Goal: Information Seeking & Learning: Learn about a topic

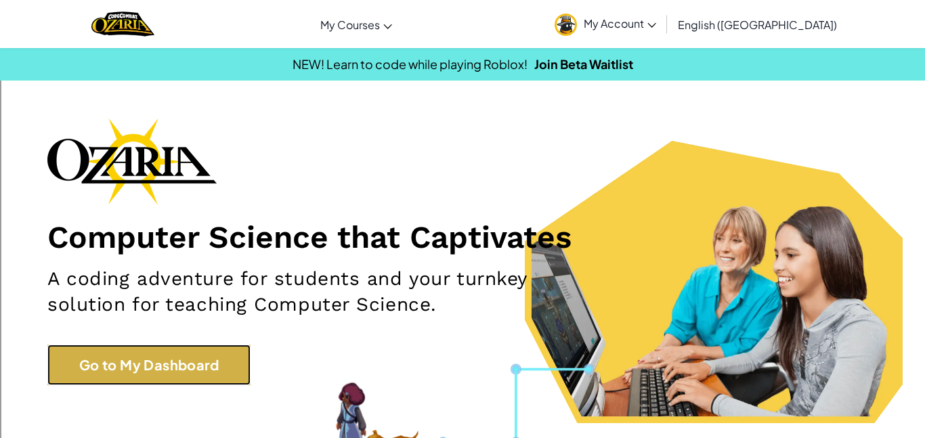
click at [200, 367] on link "Go to My Dashboard" at bounding box center [148, 365] width 203 height 41
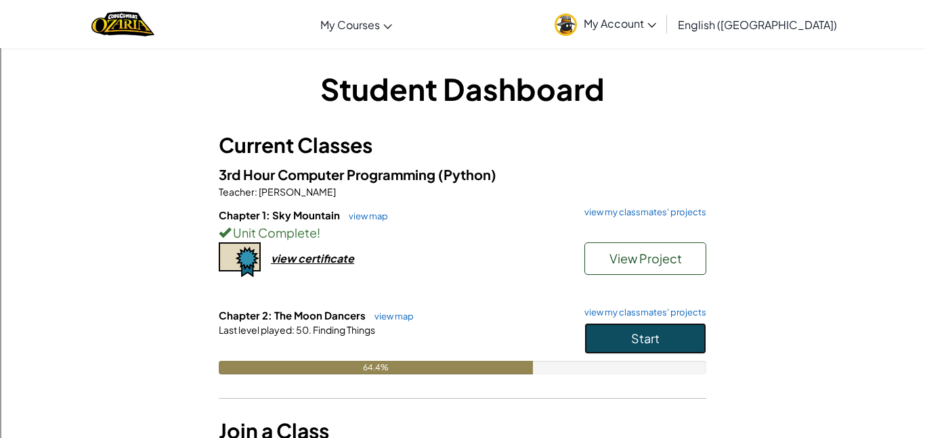
click at [588, 345] on button "Start" at bounding box center [646, 338] width 122 height 31
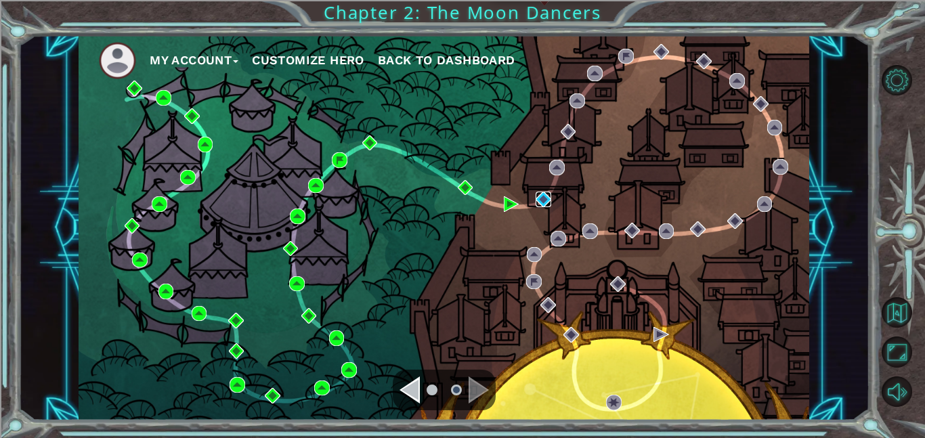
click at [548, 203] on img at bounding box center [544, 200] width 16 height 16
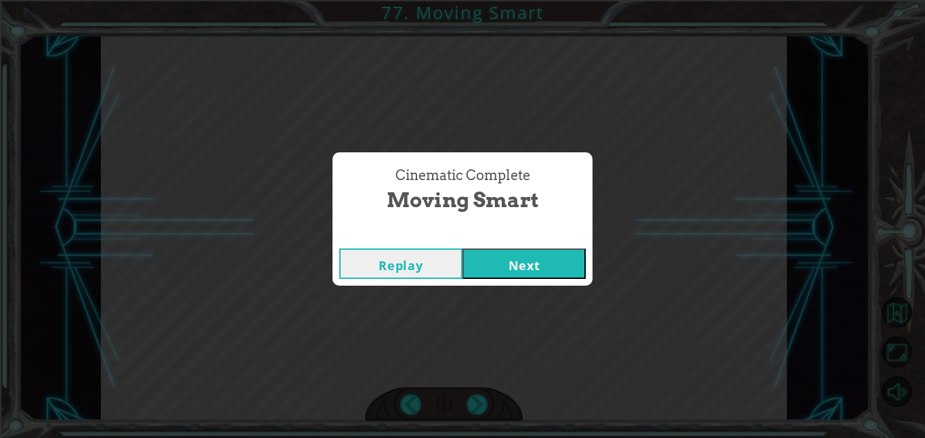
click at [551, 265] on button "Next" at bounding box center [524, 264] width 123 height 30
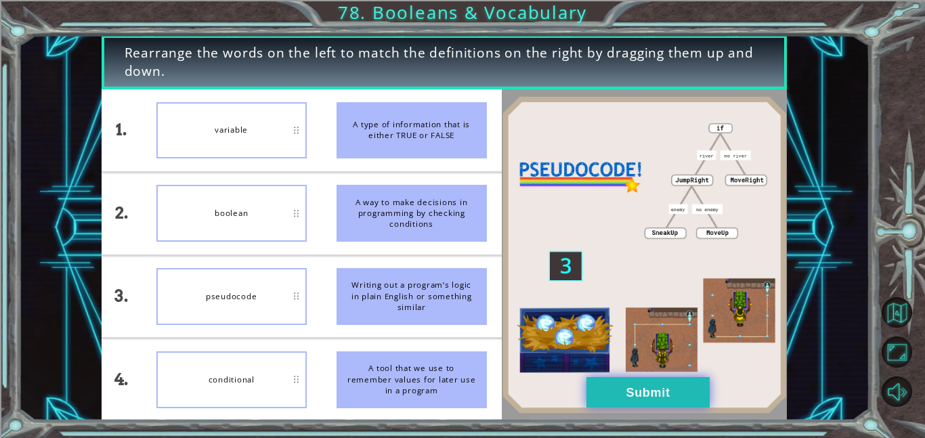
click at [652, 400] on button "Submit" at bounding box center [648, 392] width 123 height 30
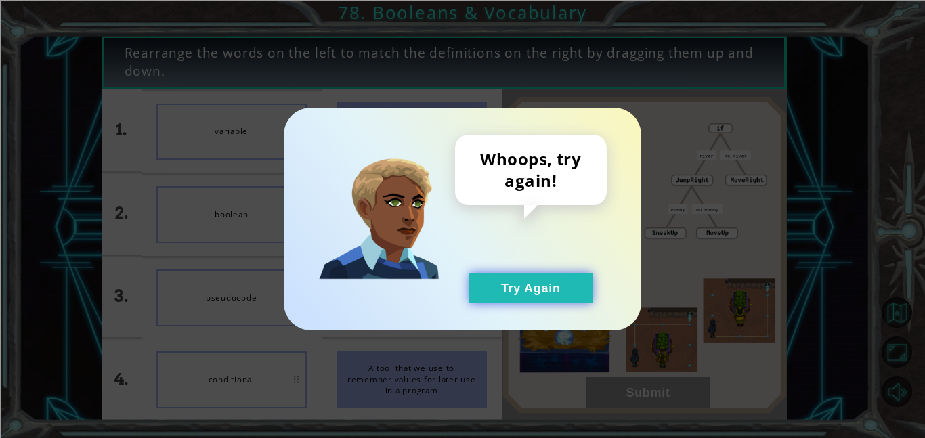
click at [541, 292] on button "Try Again" at bounding box center [530, 288] width 123 height 30
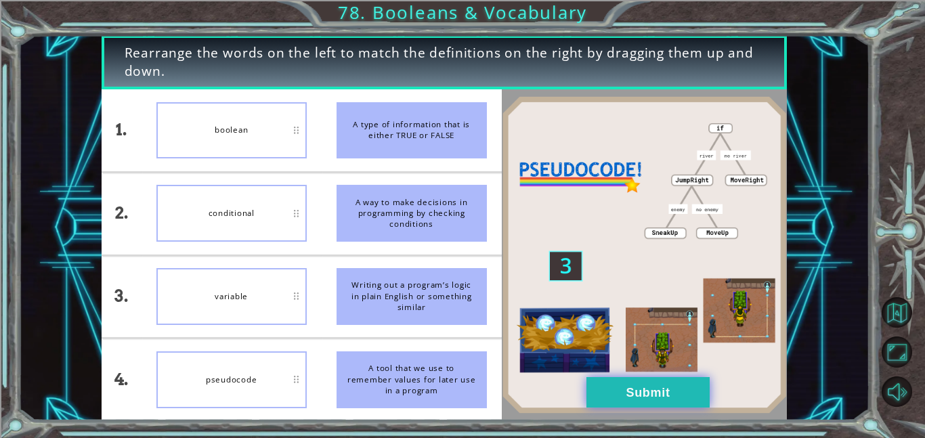
click at [658, 404] on button "Submit" at bounding box center [648, 392] width 123 height 30
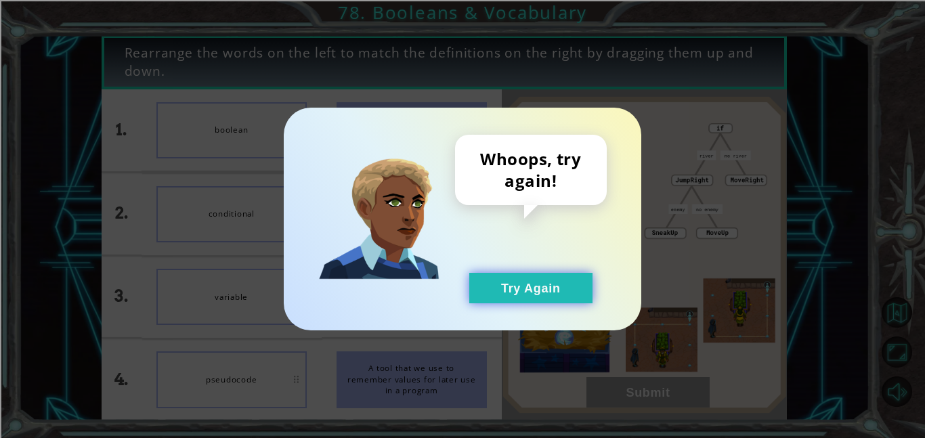
click at [566, 302] on button "Try Again" at bounding box center [530, 288] width 123 height 30
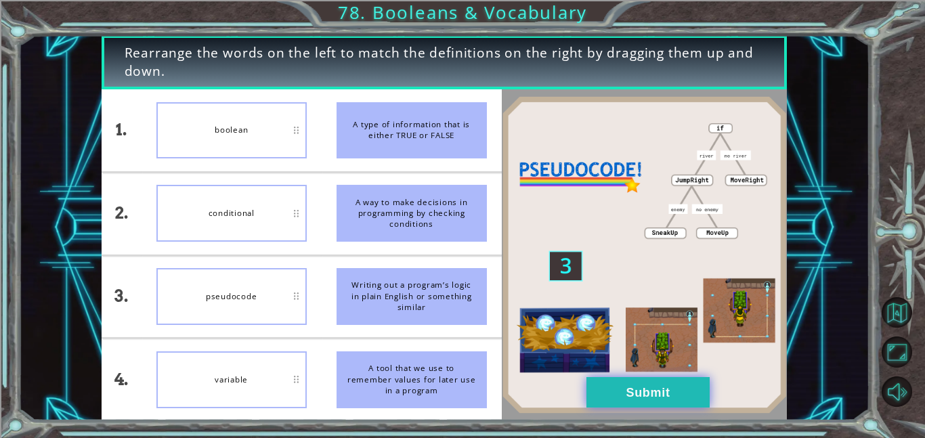
click at [645, 399] on button "Submit" at bounding box center [648, 392] width 123 height 30
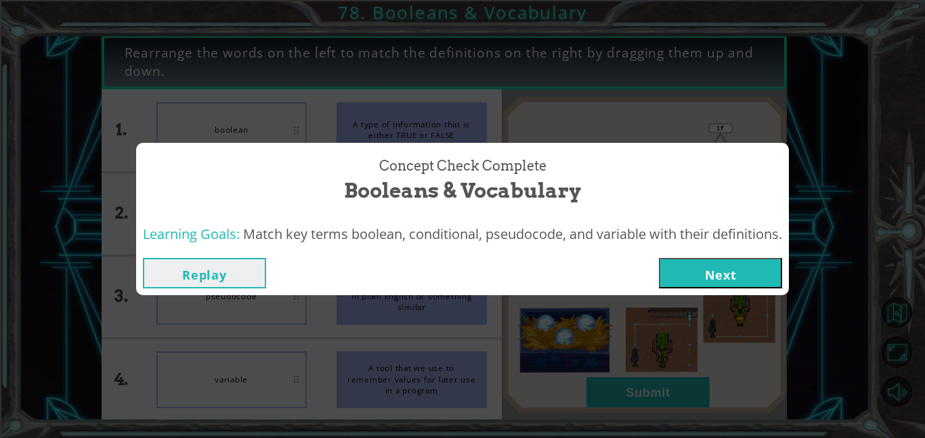
click at [713, 261] on button "Next" at bounding box center [720, 273] width 123 height 30
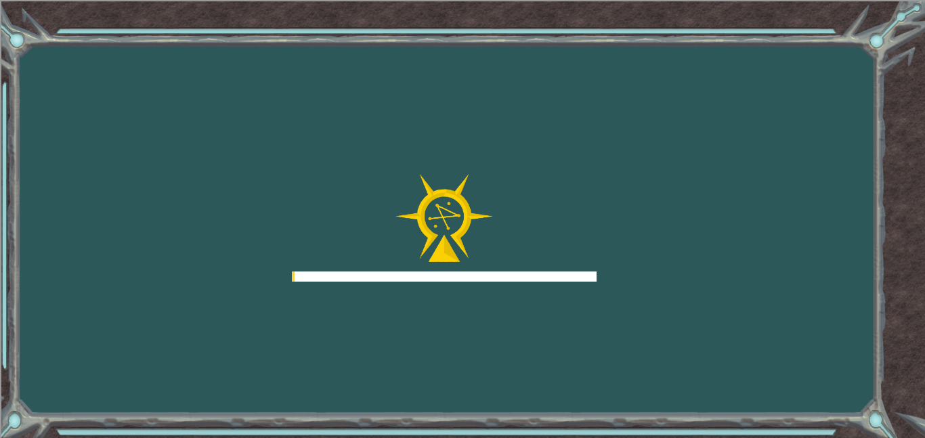
click at [715, 265] on div "Goals Error loading from server. Try refreshing the page. You'll need to join a…" at bounding box center [462, 219] width 925 height 438
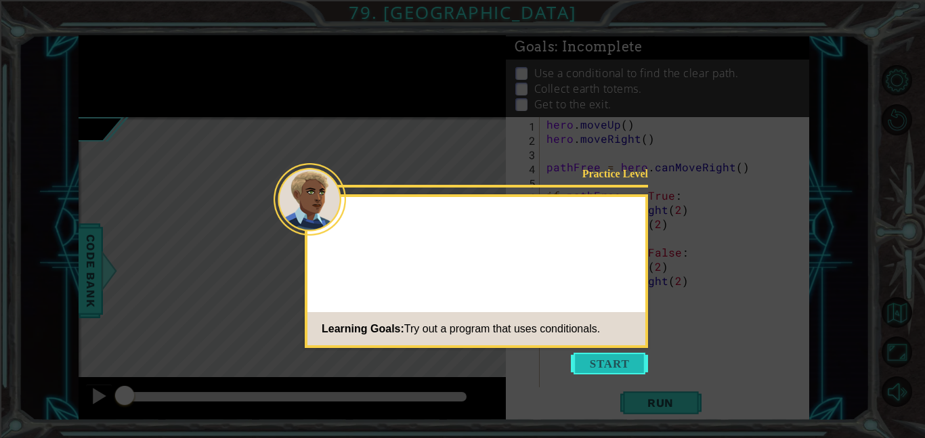
click at [602, 358] on button "Start" at bounding box center [609, 364] width 77 height 22
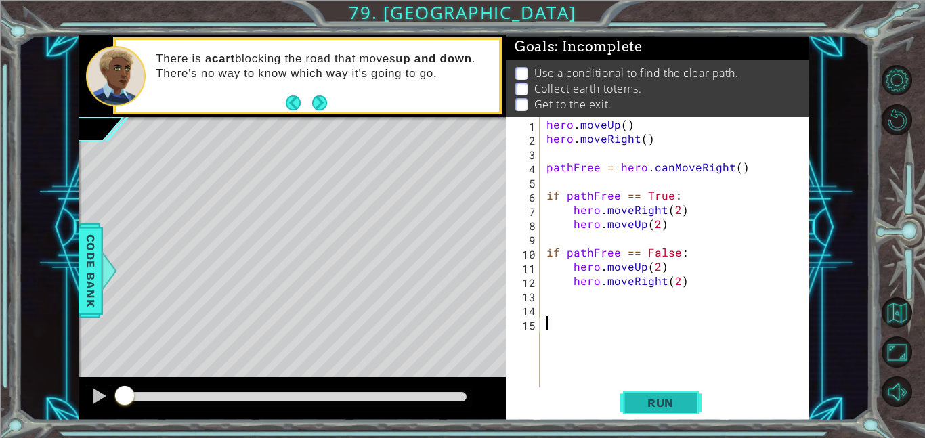
click at [669, 393] on button "Run" at bounding box center [660, 402] width 81 height 30
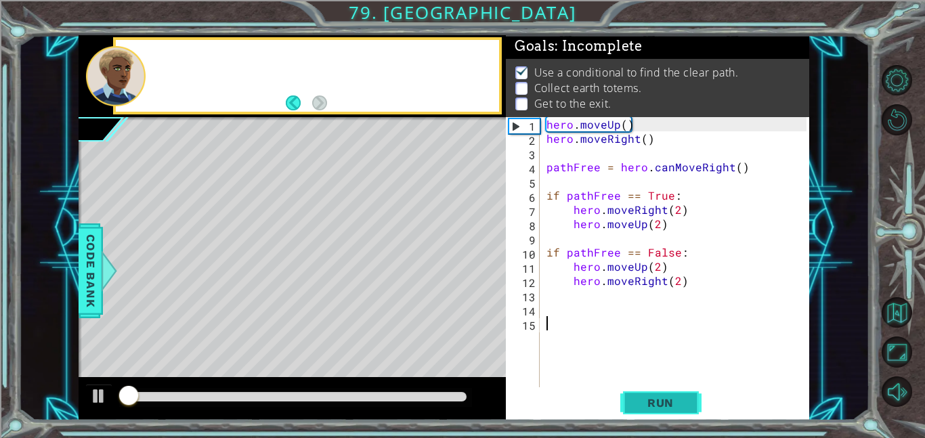
scroll to position [1, 0]
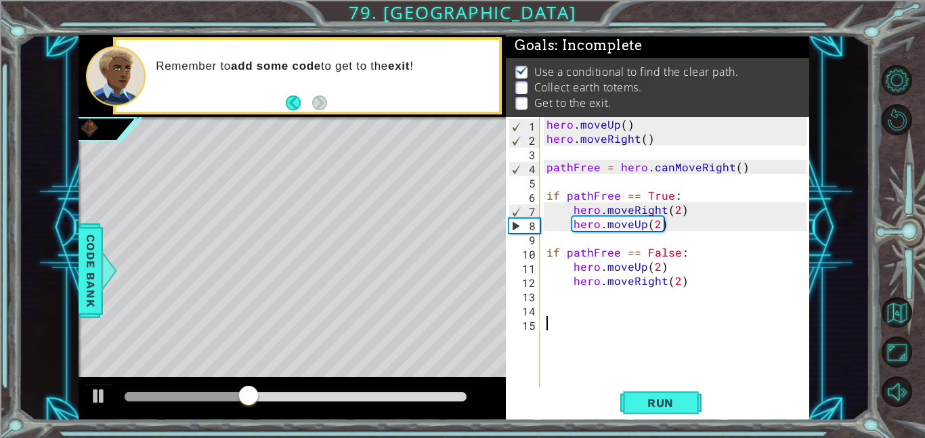
click at [675, 251] on div "hero . moveUp ( ) hero . moveRight ( ) pathFree = hero . canMoveRight ( ) if pa…" at bounding box center [679, 266] width 270 height 299
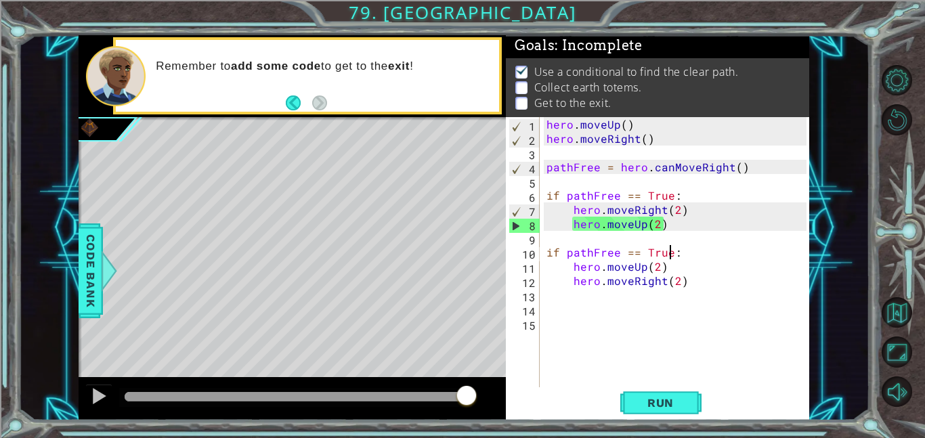
click at [667, 269] on div "hero . moveUp ( ) hero . moveRight ( ) pathFree = hero . canMoveRight ( ) if pa…" at bounding box center [679, 266] width 270 height 299
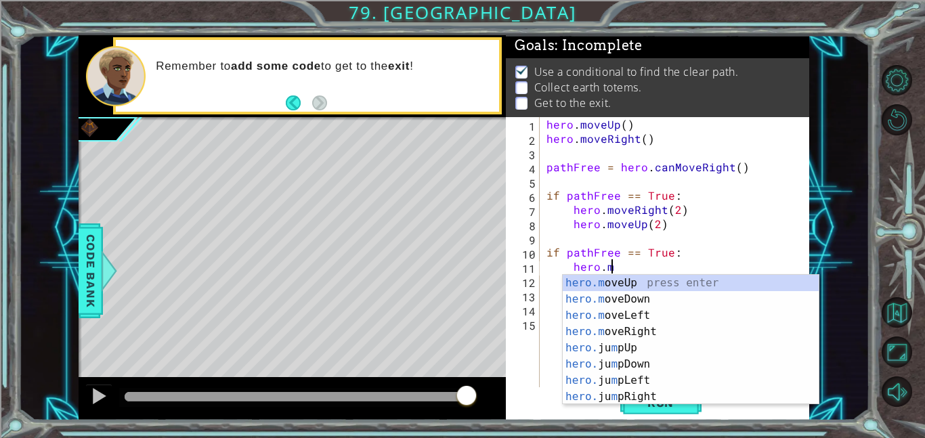
scroll to position [0, 3]
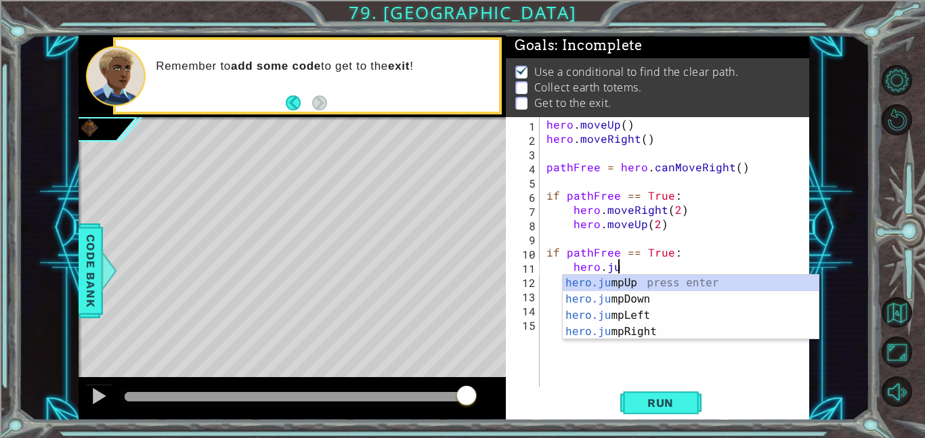
type textarea "hero.jum"
click at [650, 337] on div "hero.jum pUp press enter hero.jum pDown press enter hero.jum pLeft press enter …" at bounding box center [691, 324] width 256 height 98
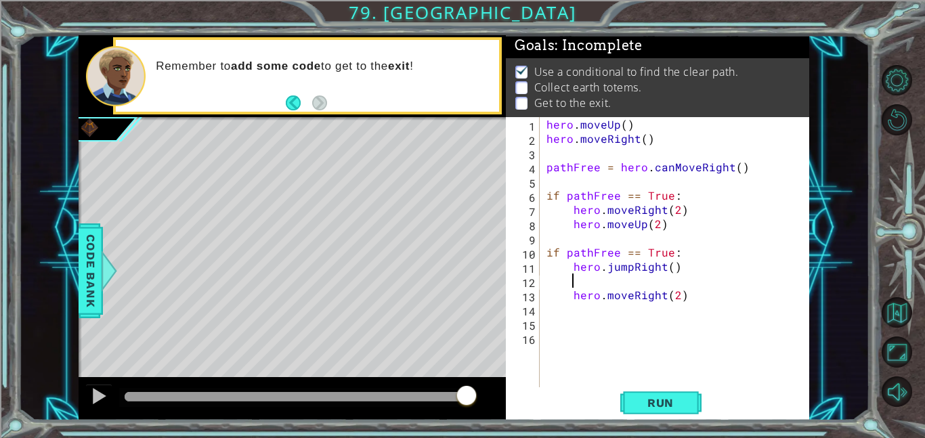
scroll to position [0, 1]
click at [688, 293] on div "hero . moveUp ( ) hero . moveRight ( ) pathFree = hero . canMoveRight ( ) if pa…" at bounding box center [679, 266] width 270 height 299
type textarea "hero.moveRight(1)"
click at [576, 298] on div "hero . moveUp ( ) hero . moveRight ( ) pathFree = hero . canMoveRight ( ) if pa…" at bounding box center [679, 266] width 270 height 299
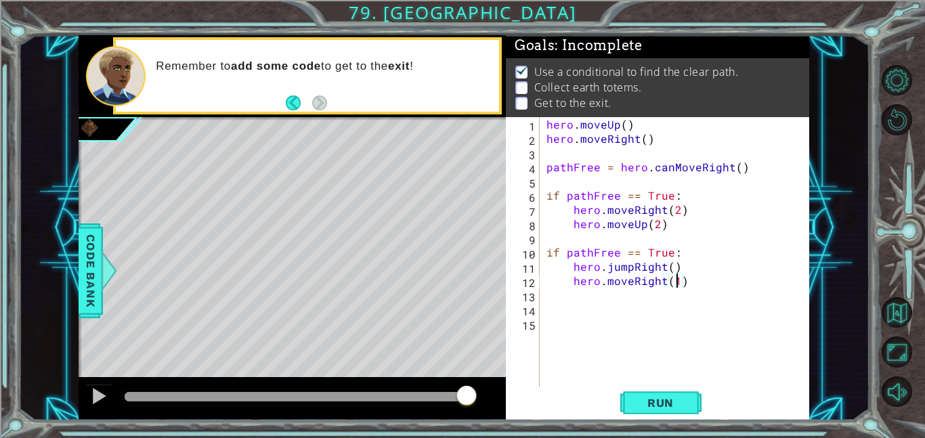
scroll to position [0, 0]
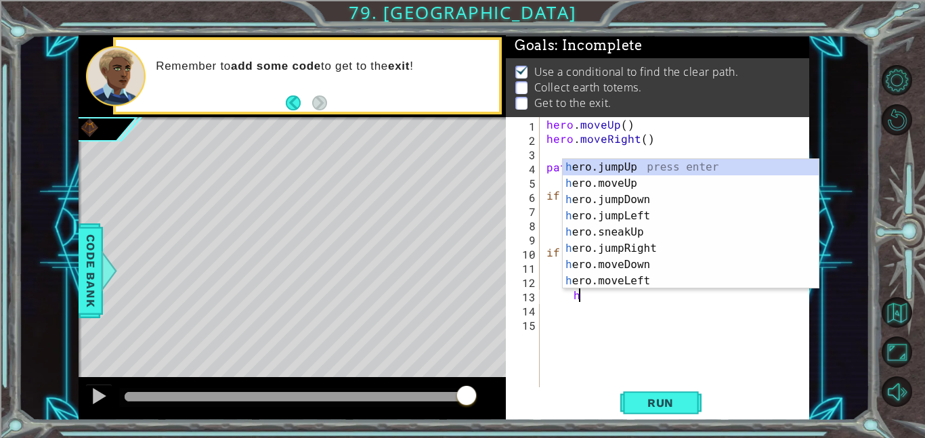
type textarea "her"
click at [644, 179] on div "her o.jumpUp press enter her o.jumpDown press enter her o.jumpLeft press enter …" at bounding box center [691, 240] width 256 height 163
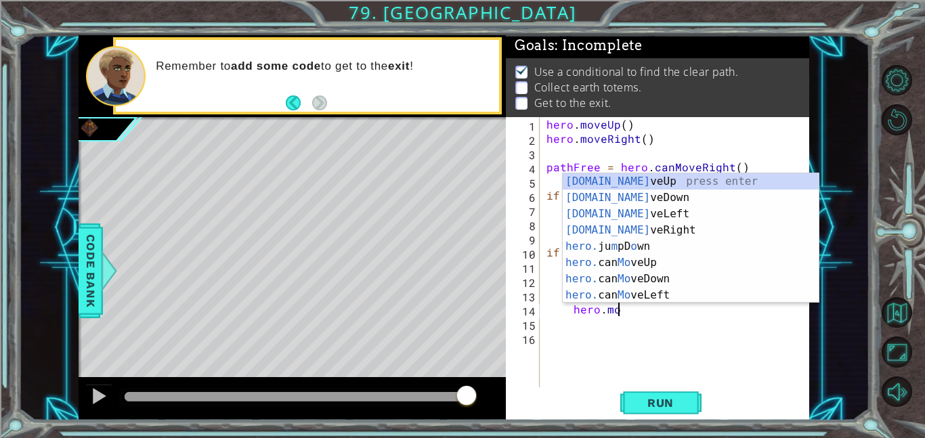
scroll to position [0, 4]
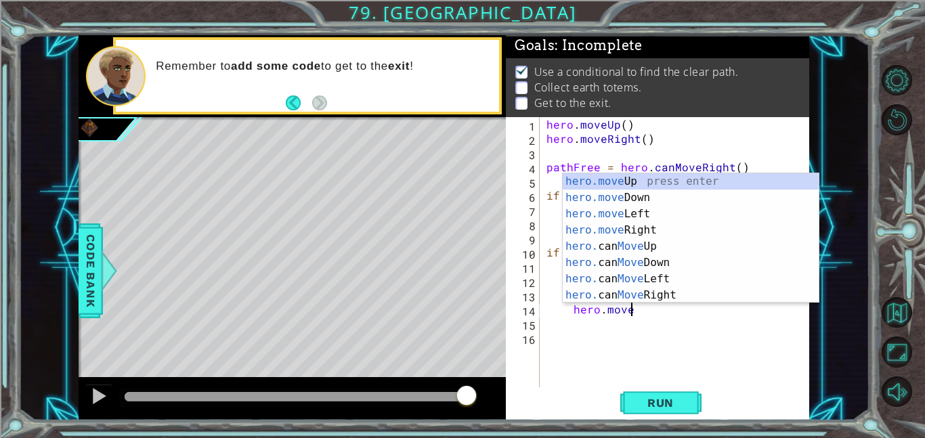
click at [633, 197] on div "hero.move Up press enter hero.move Down press enter hero.move Left press enter …" at bounding box center [691, 254] width 256 height 163
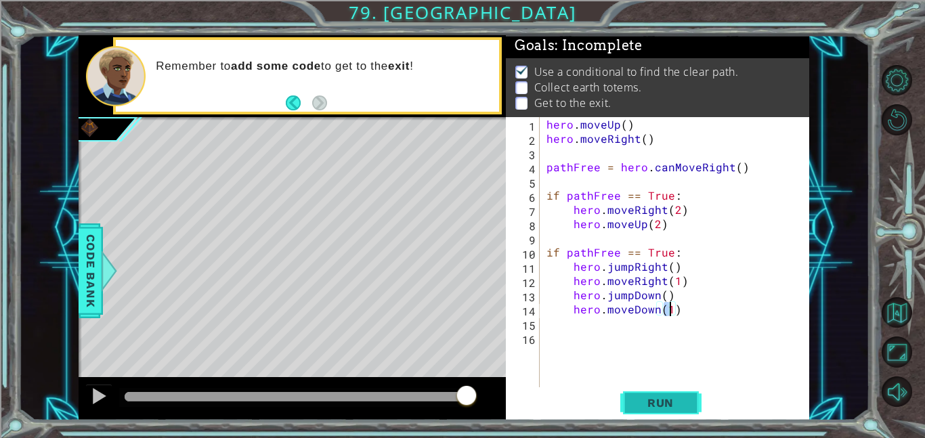
type textarea "hero.moveDown(1)"
click at [681, 404] on span "Run" at bounding box center [661, 403] width 54 height 14
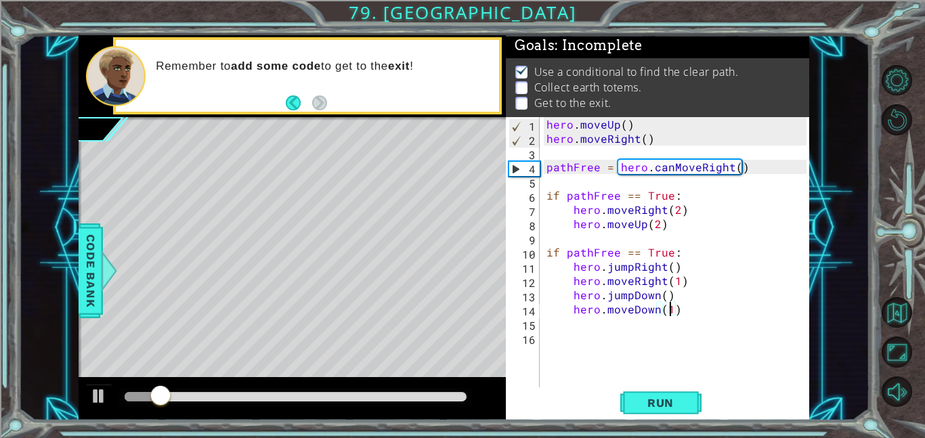
click at [658, 385] on div "hero . moveUp ( ) hero . moveRight ( ) pathFree = hero . canMoveRight ( ) if pa…" at bounding box center [679, 266] width 270 height 299
click at [94, 394] on div at bounding box center [99, 396] width 18 height 18
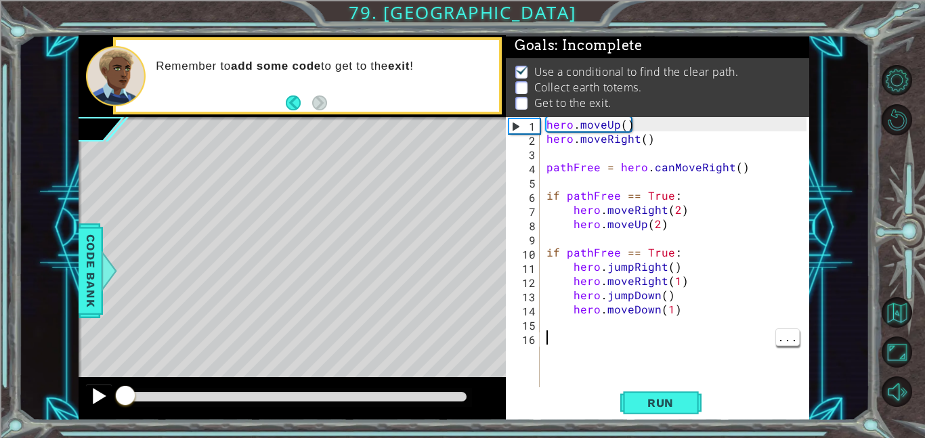
drag, startPoint x: 177, startPoint y: 397, endPoint x: 106, endPoint y: 408, distance: 71.9
click at [106, 408] on div at bounding box center [292, 398] width 427 height 43
click at [661, 401] on span "Run" at bounding box center [661, 403] width 54 height 14
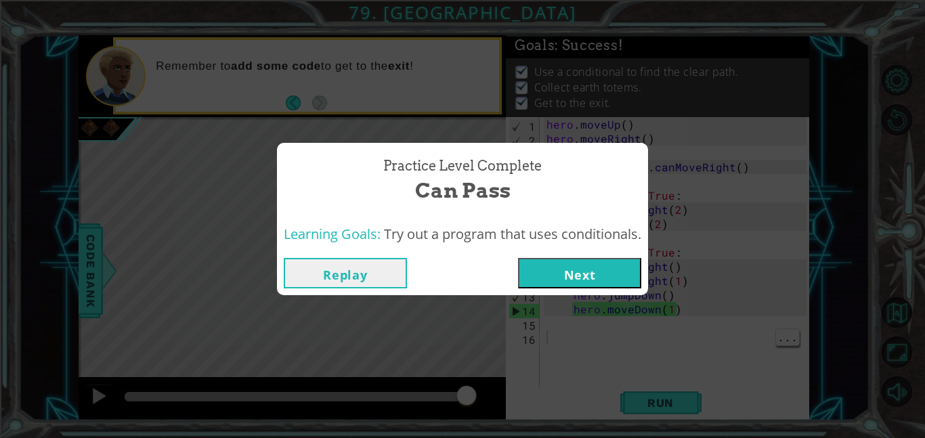
click at [593, 270] on button "Next" at bounding box center [579, 273] width 123 height 30
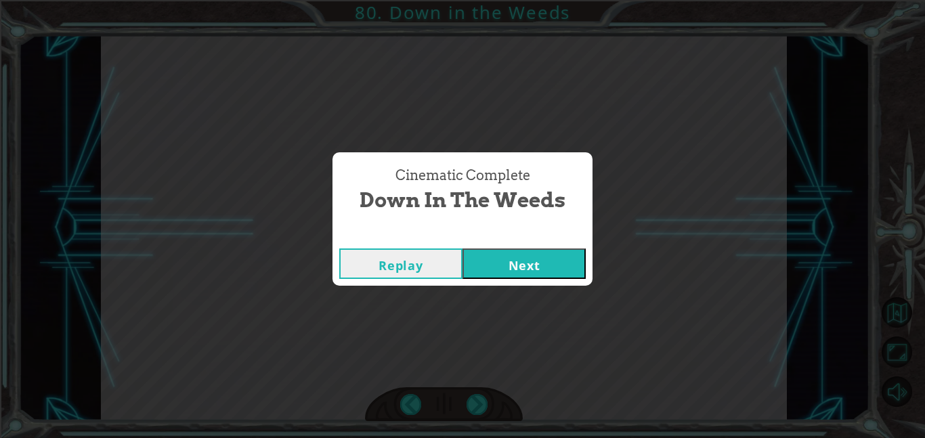
click at [515, 265] on button "Next" at bounding box center [524, 264] width 123 height 30
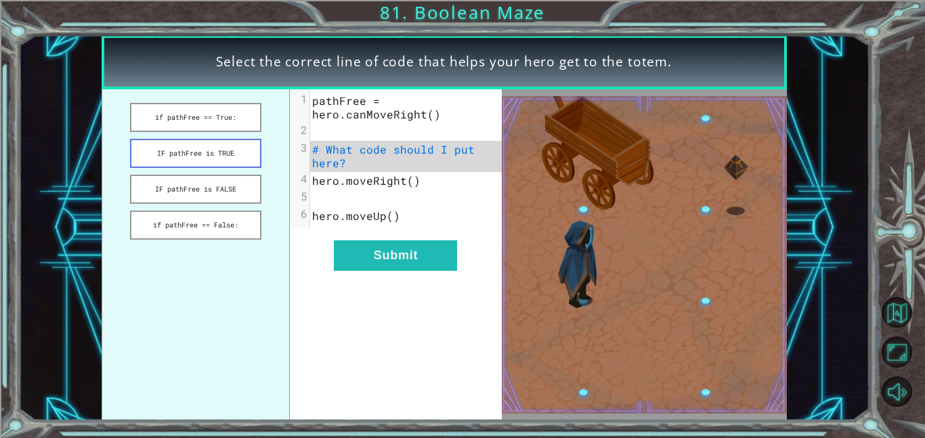
click at [167, 155] on button "IF pathFree is TRUE" at bounding box center [195, 153] width 131 height 29
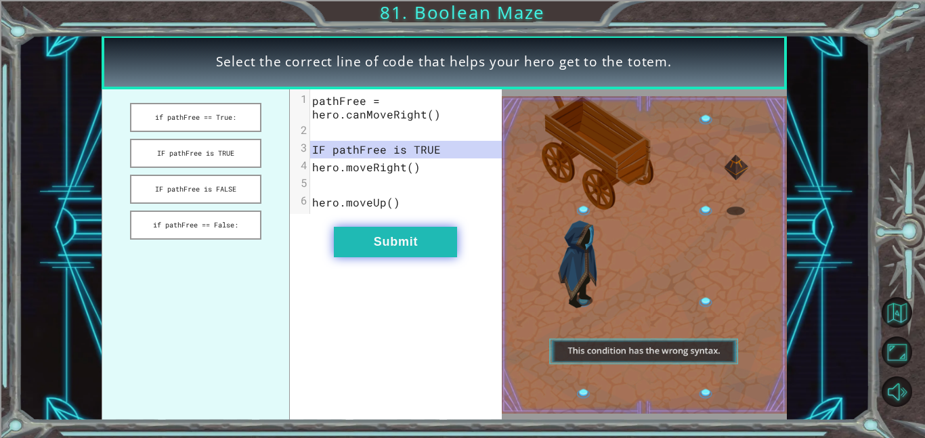
click at [429, 239] on button "Submit" at bounding box center [395, 242] width 123 height 30
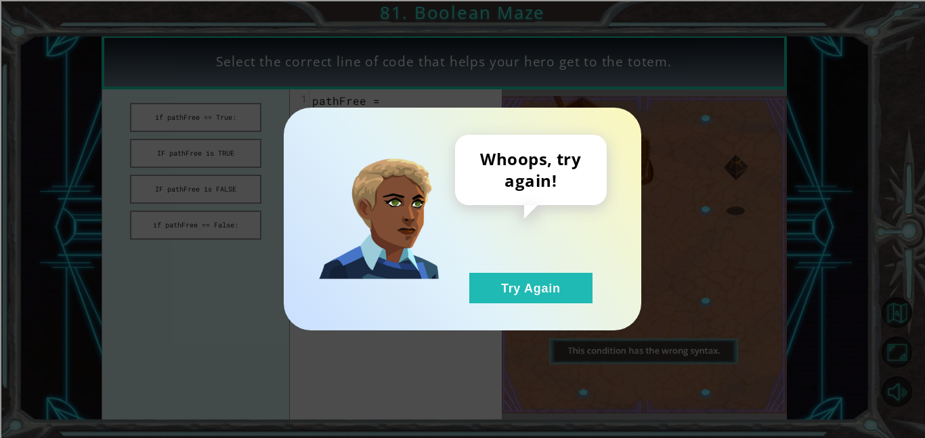
click at [504, 269] on div "Whoops, try again! Try Again" at bounding box center [531, 219] width 152 height 169
click at [508, 293] on button "Try Again" at bounding box center [530, 288] width 123 height 30
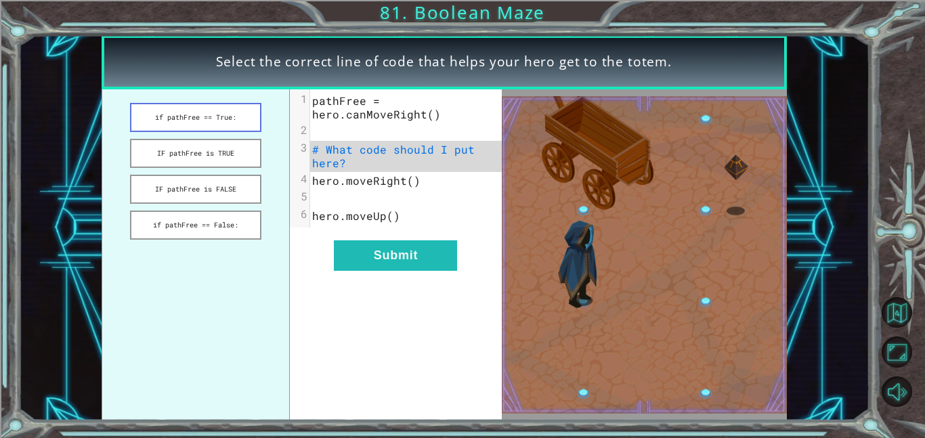
click at [154, 113] on button "if pathFree == True:" at bounding box center [195, 117] width 131 height 29
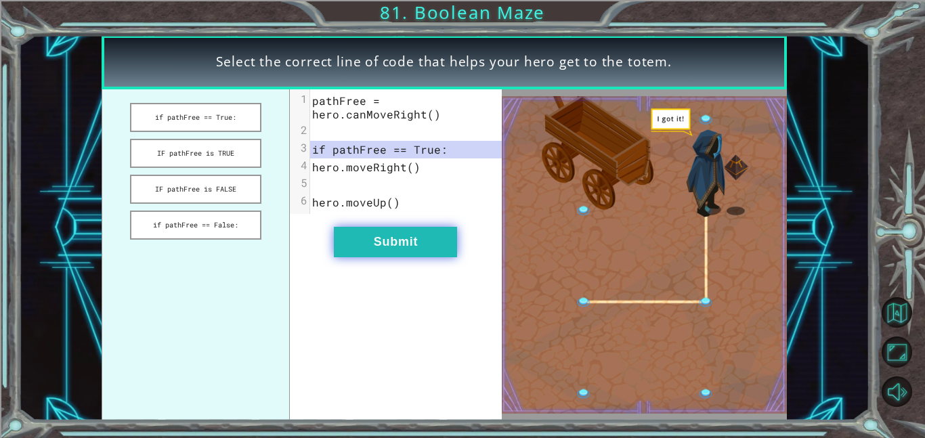
click at [365, 245] on button "Submit" at bounding box center [395, 242] width 123 height 30
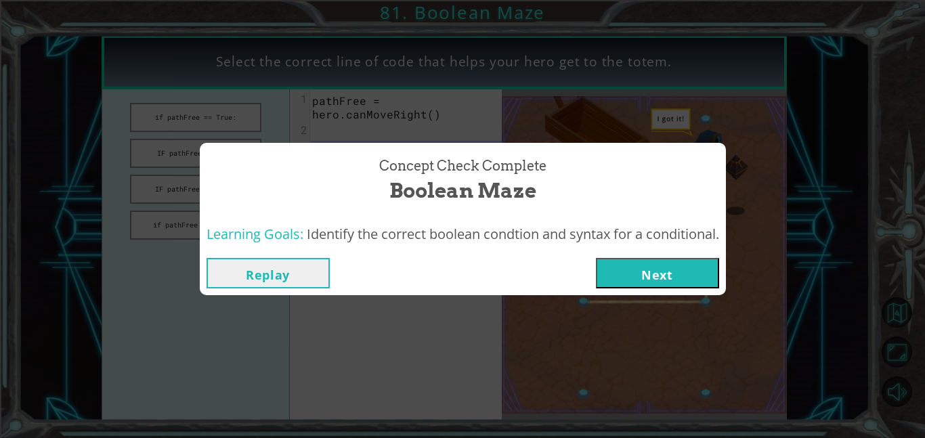
click at [685, 276] on button "Next" at bounding box center [657, 273] width 123 height 30
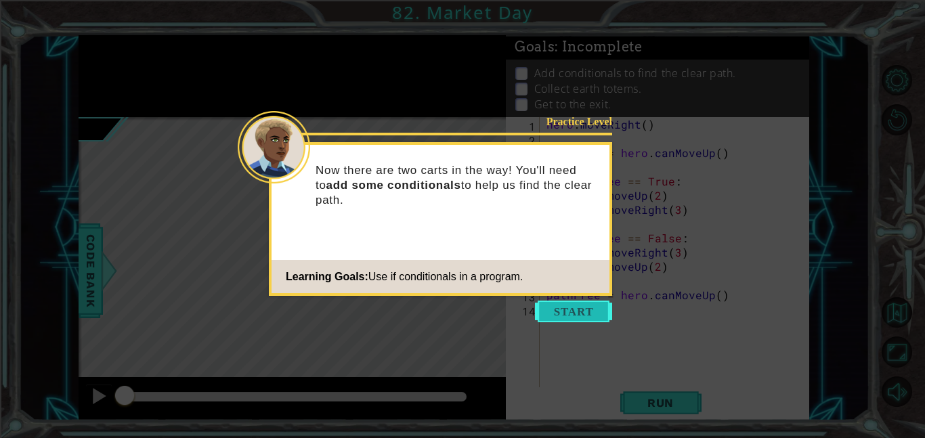
click at [587, 316] on button "Start" at bounding box center [573, 312] width 77 height 22
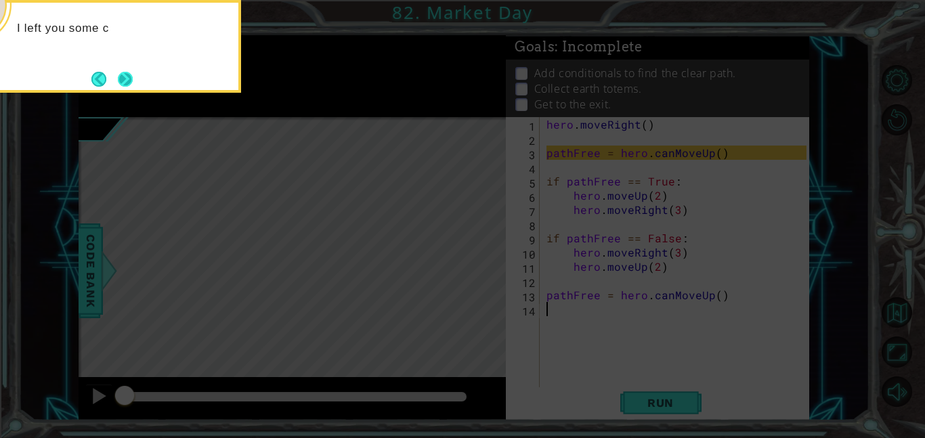
click at [133, 74] on button "Next" at bounding box center [126, 79] width 16 height 16
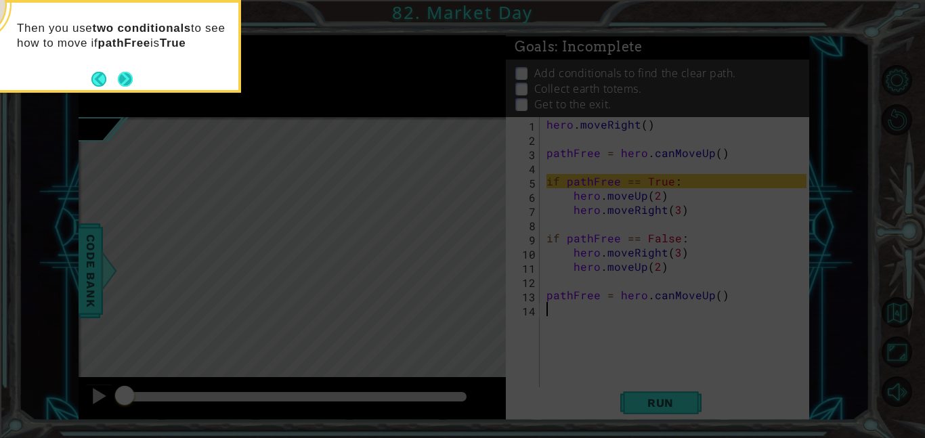
click at [132, 84] on button "Next" at bounding box center [125, 79] width 24 height 24
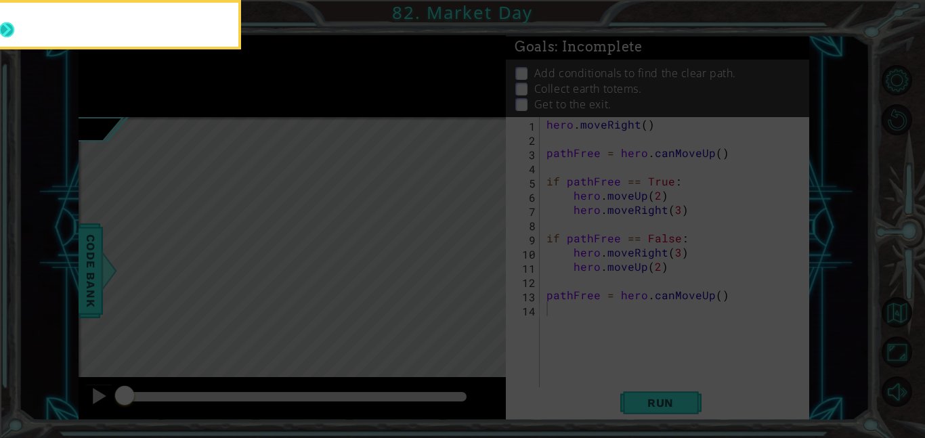
click at [16, 39] on button "Next" at bounding box center [7, 30] width 17 height 17
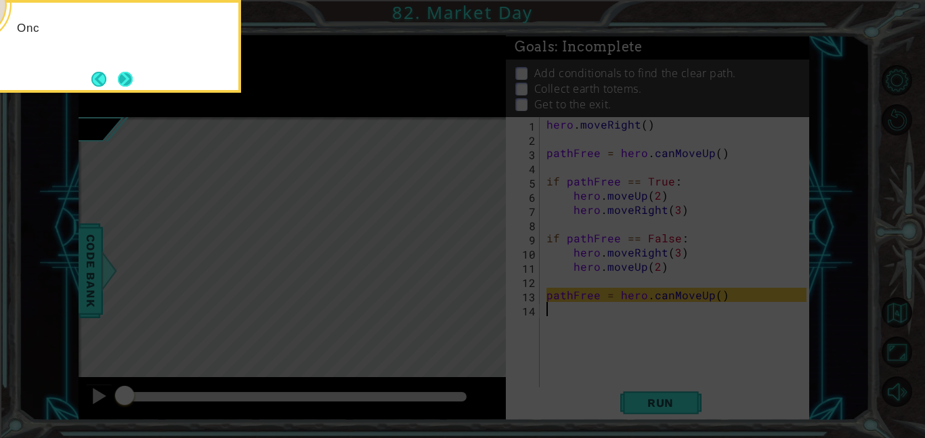
click at [125, 79] on button "Next" at bounding box center [125, 79] width 22 height 22
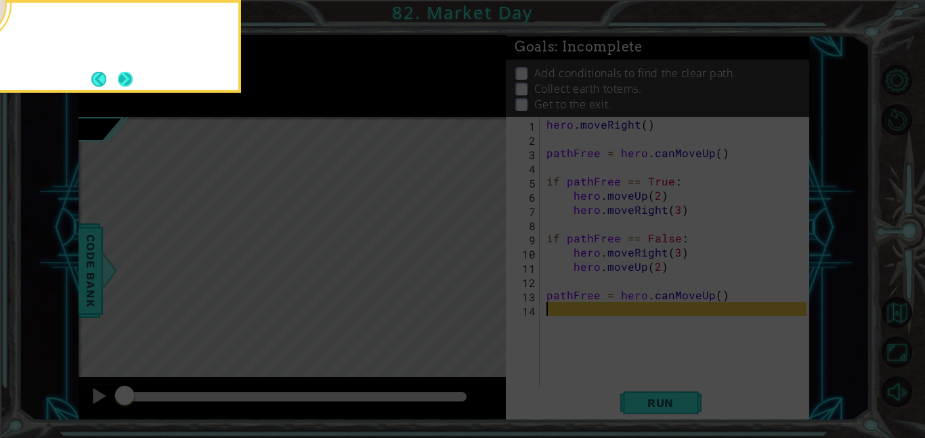
click at [121, 77] on button "Next" at bounding box center [126, 79] width 20 height 20
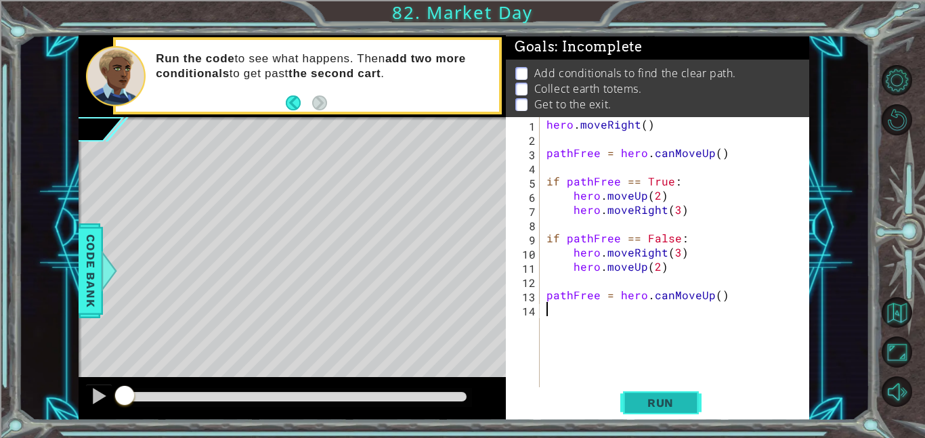
click at [669, 397] on span "Run" at bounding box center [661, 403] width 54 height 14
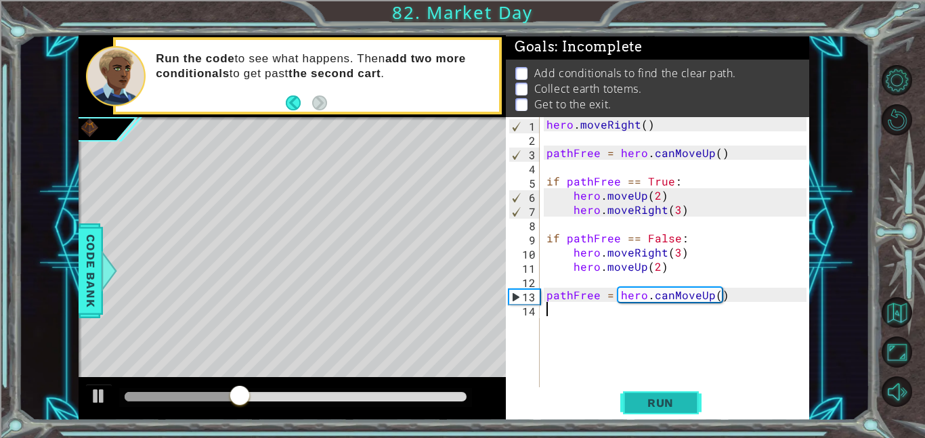
click at [691, 405] on button "Run" at bounding box center [660, 402] width 81 height 30
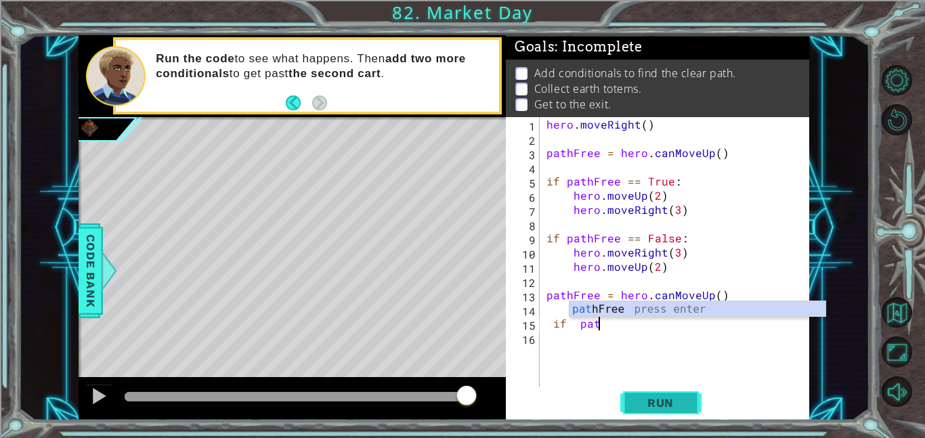
scroll to position [0, 3]
click at [658, 316] on div "path Free press enter" at bounding box center [698, 325] width 256 height 49
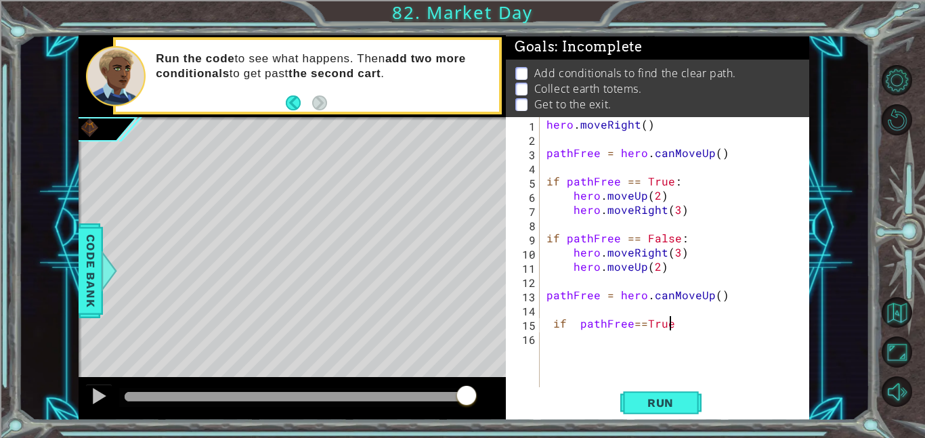
scroll to position [0, 7]
type textarea "if pathFree==True:"
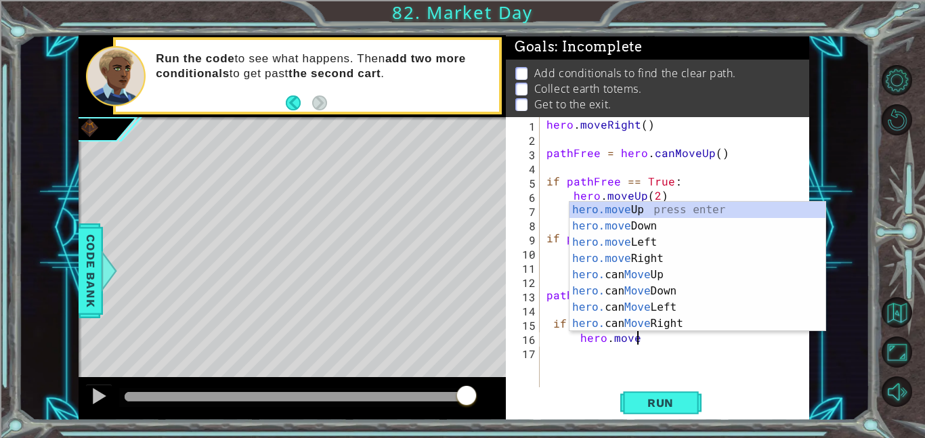
scroll to position [0, 5]
click at [708, 210] on div "hero.move Up press enter hero.move Down press enter hero.move Left press enter …" at bounding box center [698, 283] width 256 height 163
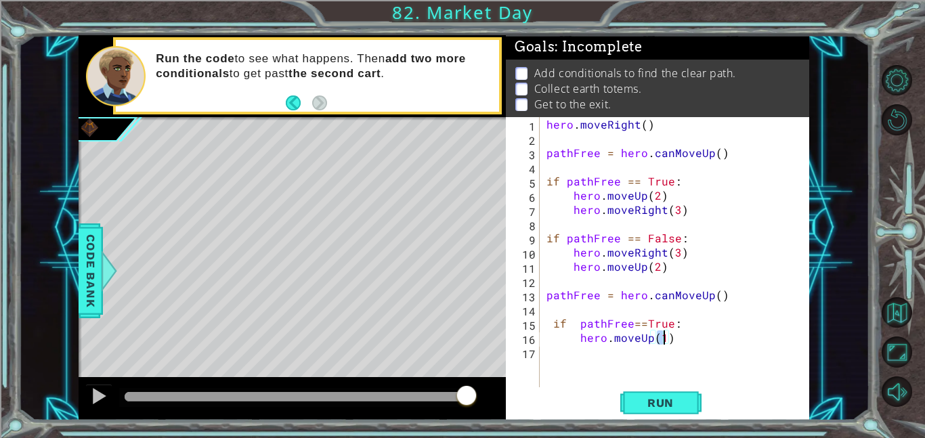
type textarea "hero.moveUp(2)"
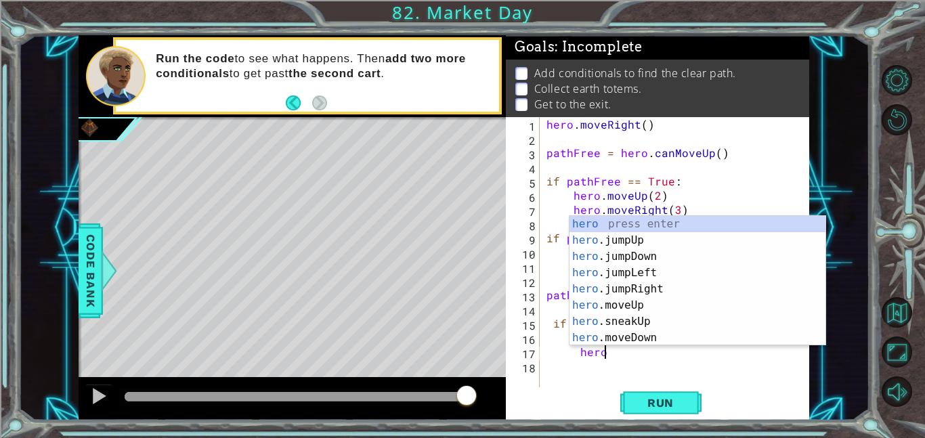
scroll to position [0, 3]
click at [654, 272] on div "hero.m oveUp press enter hero.m oveDown press enter hero.m oveLeft press enter …" at bounding box center [698, 297] width 256 height 163
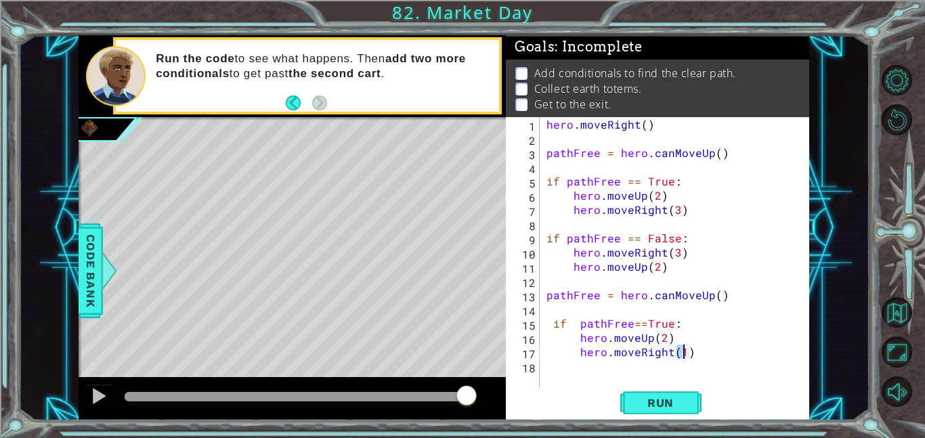
type textarea "hero.moveRight(3)"
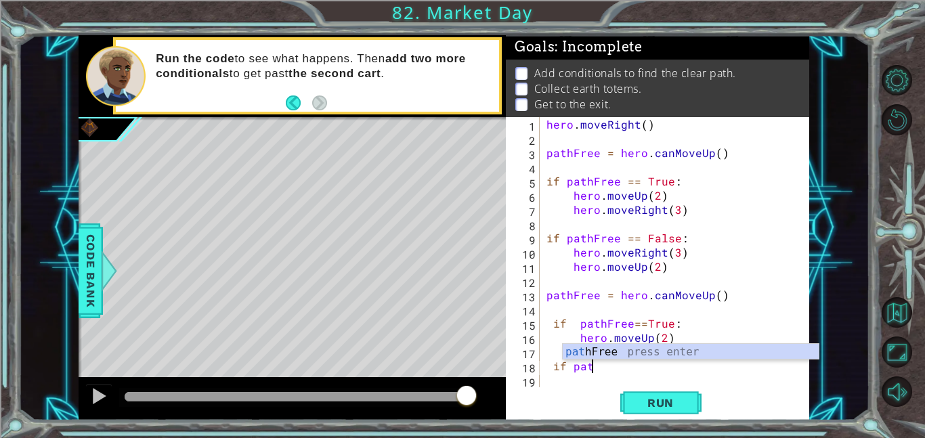
scroll to position [0, 2]
click at [649, 349] on div "pat hFree press enter" at bounding box center [691, 368] width 256 height 49
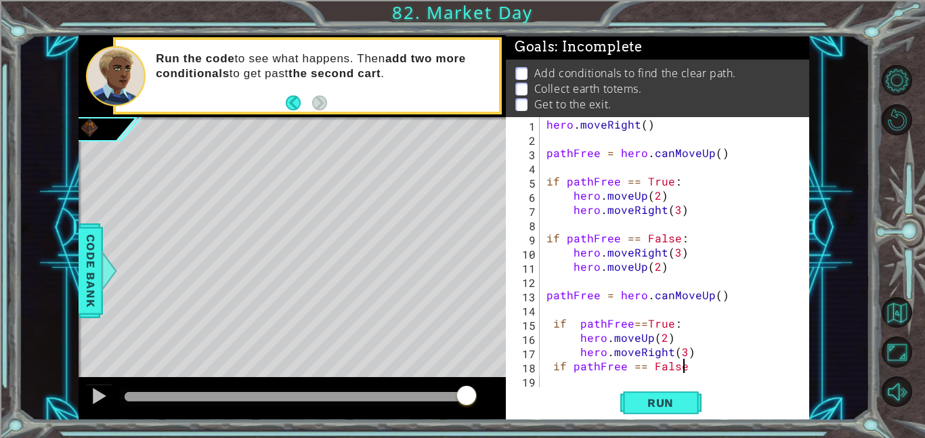
scroll to position [0, 8]
click at [672, 408] on span "Run" at bounding box center [661, 403] width 54 height 14
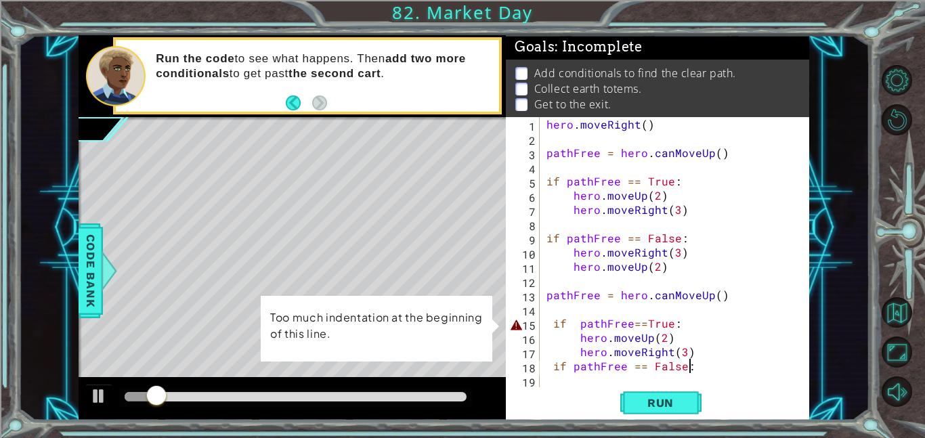
click at [549, 323] on div "hero . moveRight ( ) pathFree = hero . canMoveUp ( ) if pathFree == True : hero…" at bounding box center [679, 266] width 270 height 299
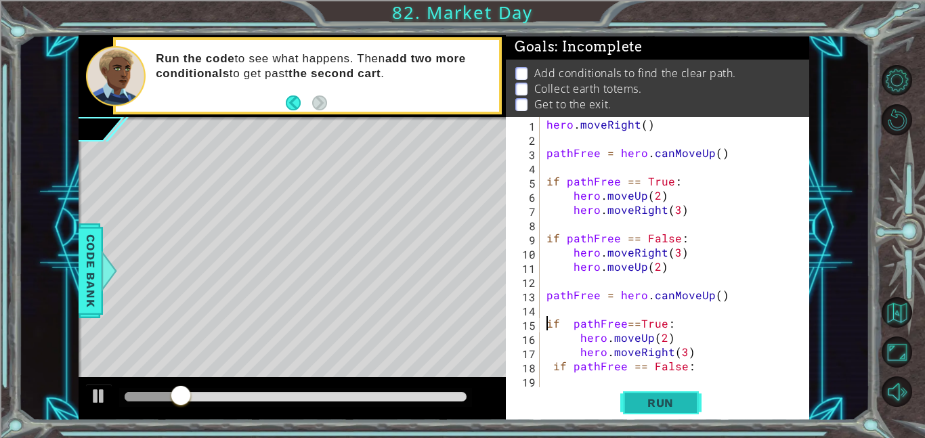
click at [664, 405] on span "Run" at bounding box center [661, 403] width 54 height 14
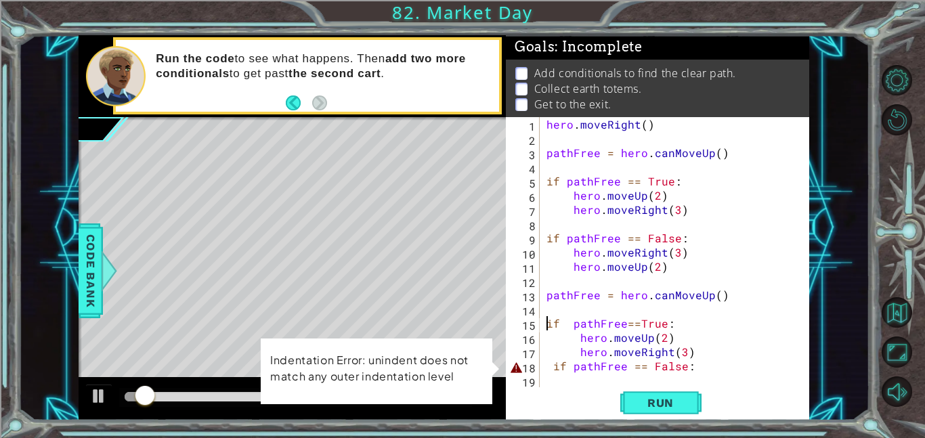
click at [554, 362] on div "hero . moveRight ( ) pathFree = hero . canMoveUp ( ) if pathFree == True : hero…" at bounding box center [679, 266] width 270 height 299
type textarea "if pathFree == False:"
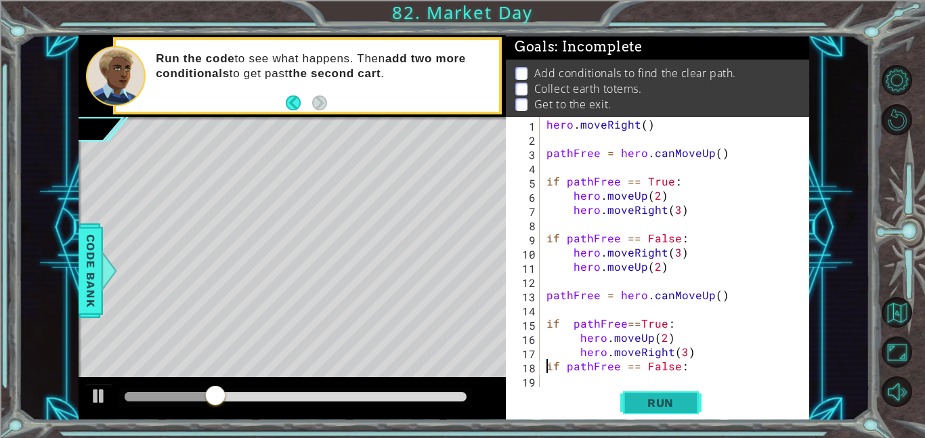
click at [667, 406] on span "Run" at bounding box center [661, 403] width 54 height 14
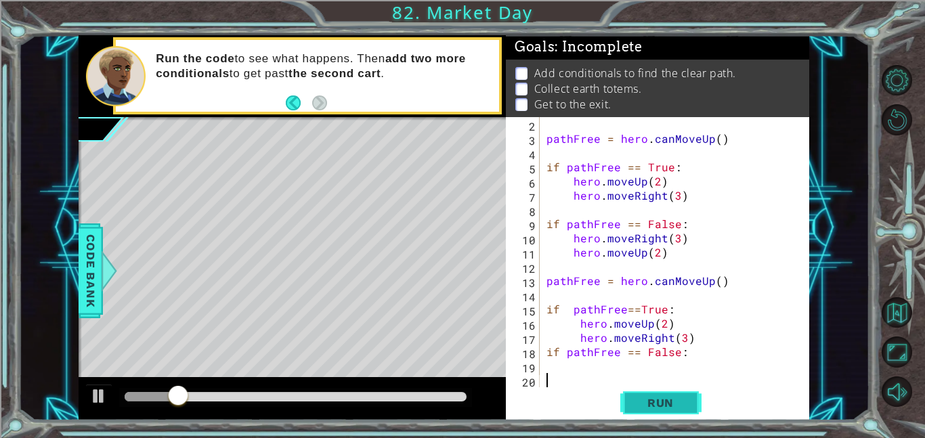
scroll to position [14, 0]
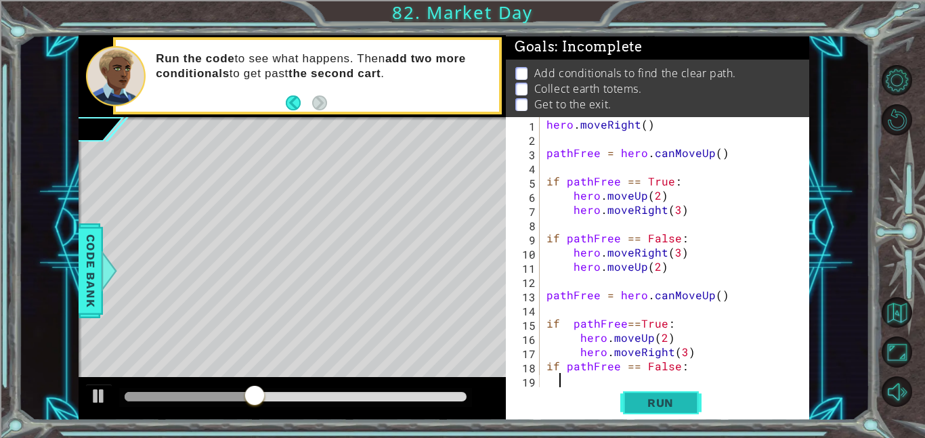
click at [665, 410] on button "Run" at bounding box center [660, 402] width 81 height 30
click at [674, 402] on span "Run" at bounding box center [661, 403] width 54 height 14
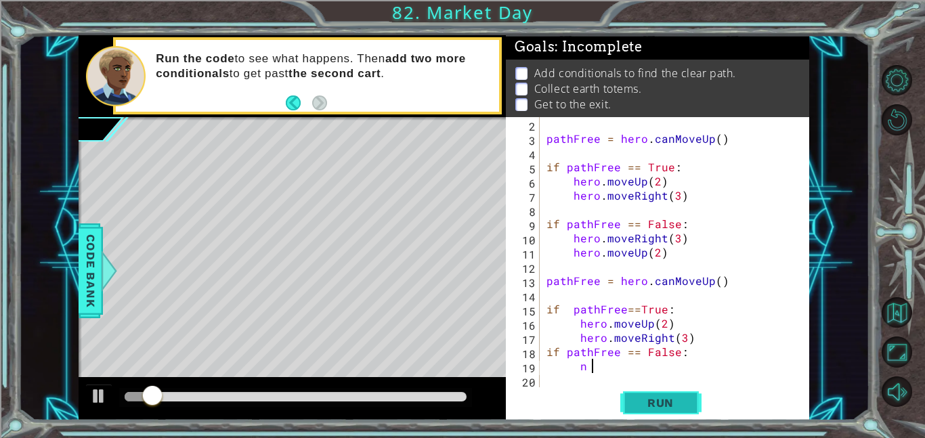
type textarea "n"
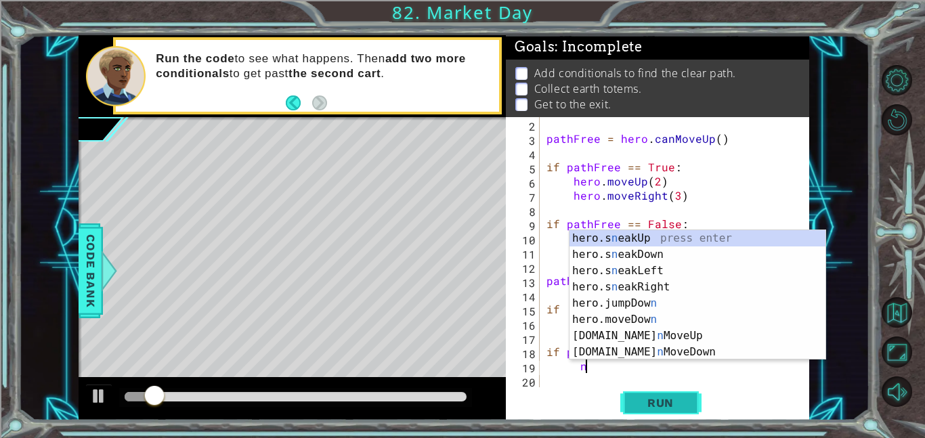
scroll to position [0, 1]
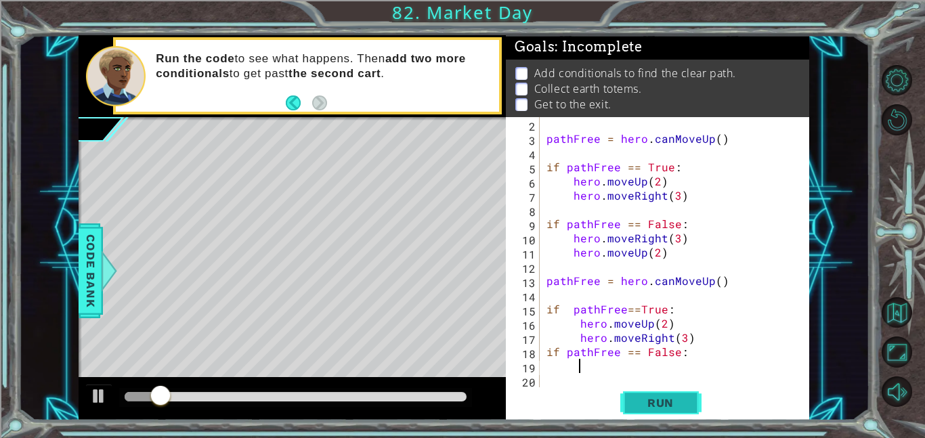
click at [675, 400] on span "Run" at bounding box center [661, 403] width 54 height 14
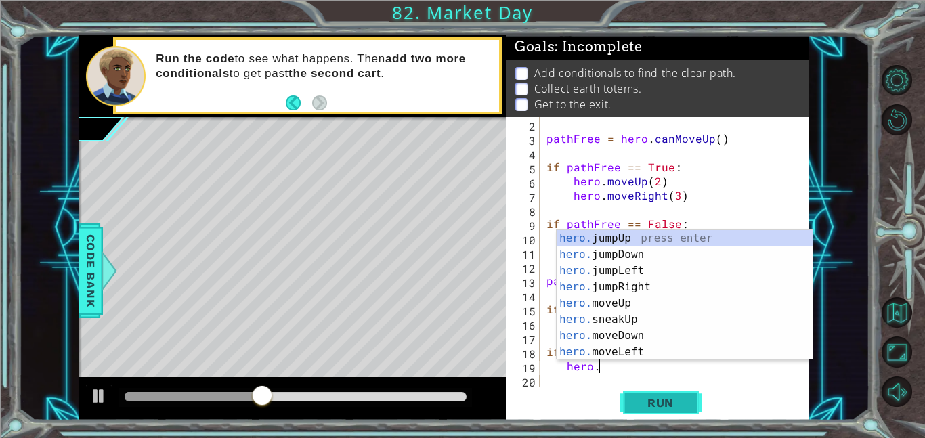
scroll to position [0, 3]
click at [639, 282] on div "hero.m oveUp press enter hero.m oveDown press enter hero.m oveLeft press enter …" at bounding box center [685, 311] width 256 height 163
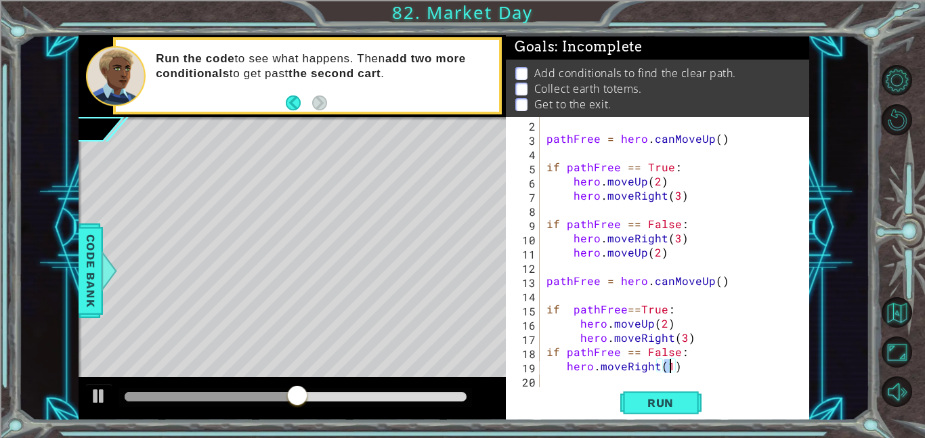
type textarea "hero.moveRight(2)"
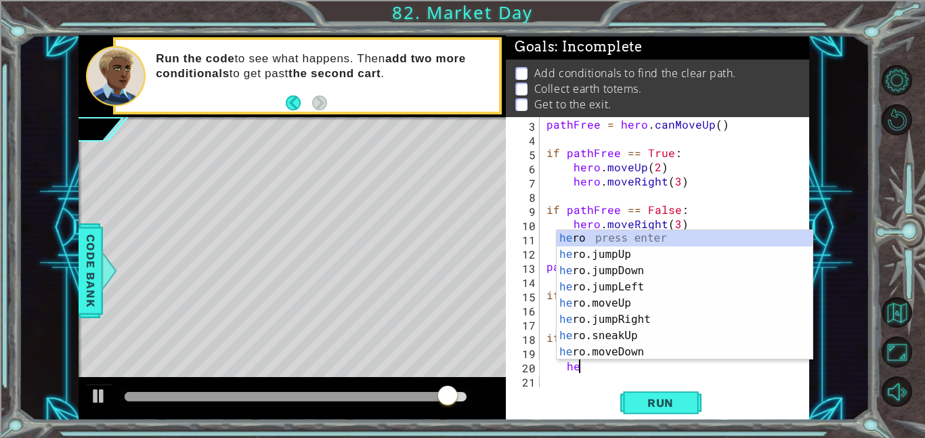
scroll to position [0, 1]
click at [614, 297] on div "her o press enter her o.jumpUp press enter her o.jumpDown press enter her o.jum…" at bounding box center [685, 311] width 256 height 163
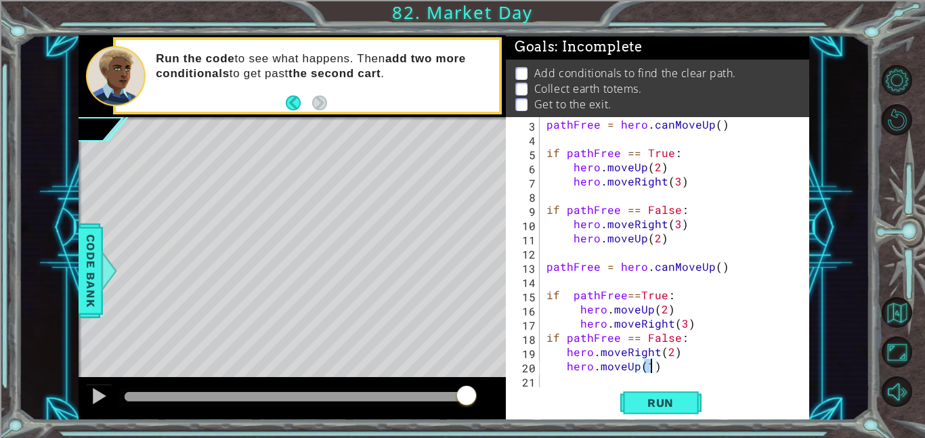
type textarea "hero.moveUp(2)"
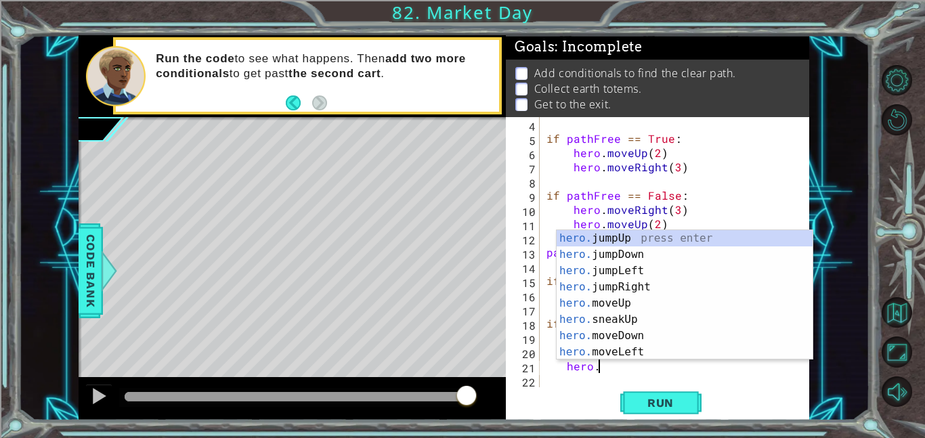
scroll to position [0, 3]
click at [642, 290] on div "hero.m oveUp press enter hero.m oveDown press enter hero.m oveLeft press enter …" at bounding box center [685, 311] width 256 height 163
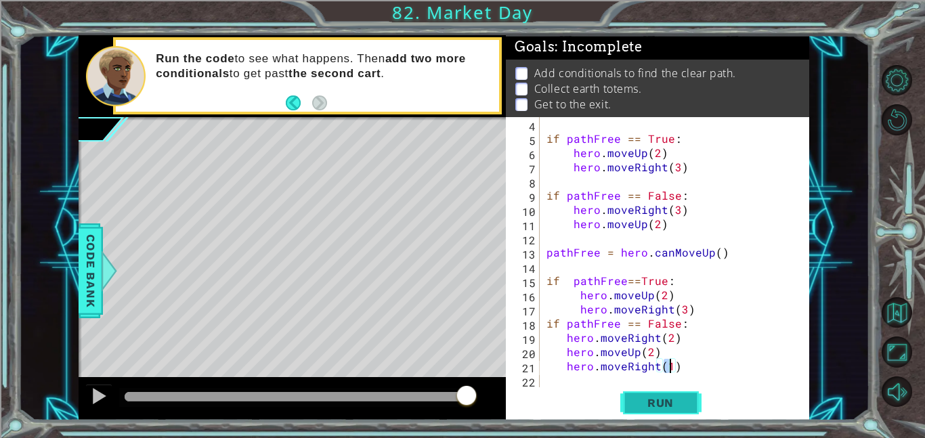
type textarea "hero.moveRight(1)"
click at [672, 405] on span "Run" at bounding box center [661, 403] width 54 height 14
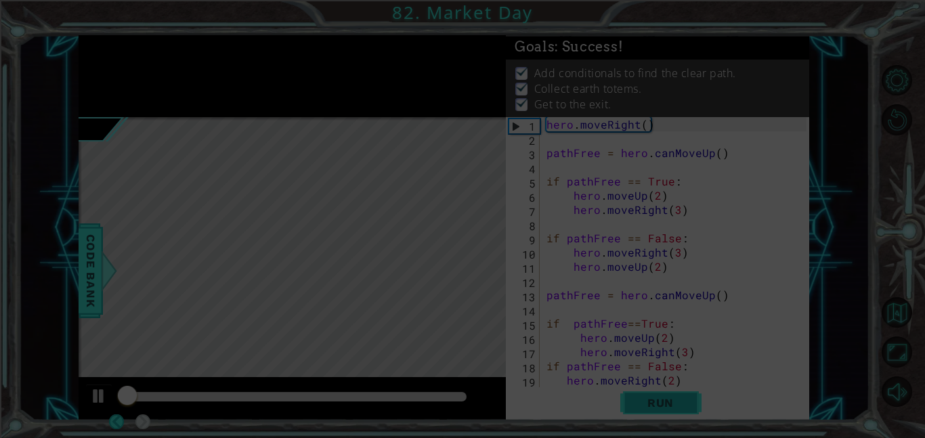
scroll to position [0, 0]
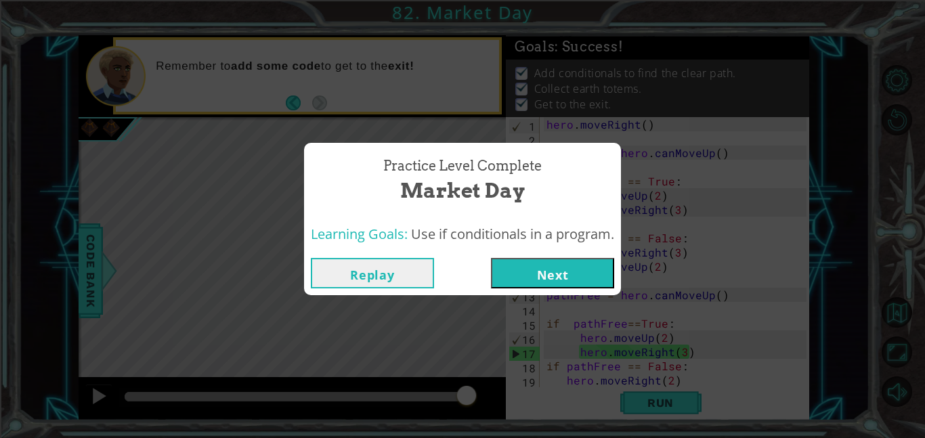
click at [581, 267] on button "Next" at bounding box center [552, 273] width 123 height 30
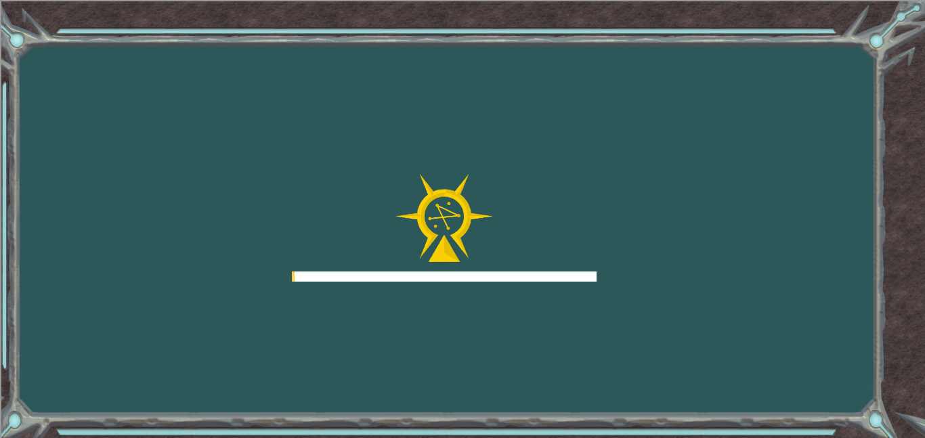
click at [581, 282] on div "Goals Error loading from server. Try refreshing the page. You'll need to join a…" at bounding box center [462, 219] width 925 height 438
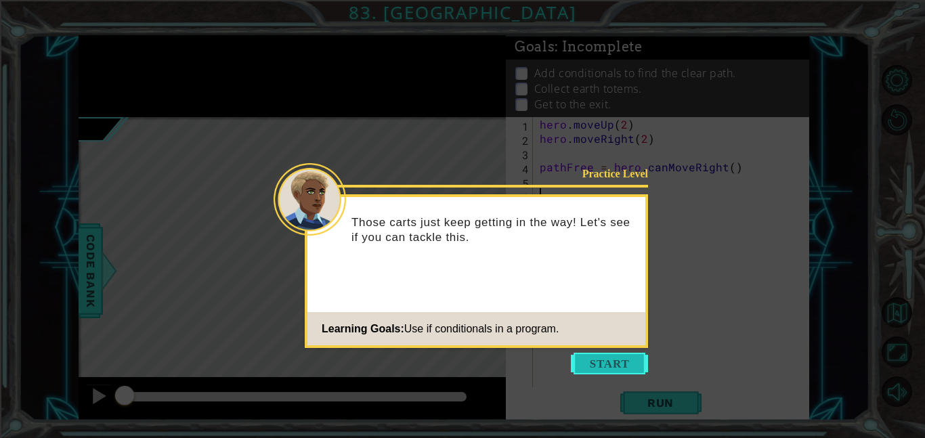
click at [620, 357] on button "Start" at bounding box center [609, 364] width 77 height 22
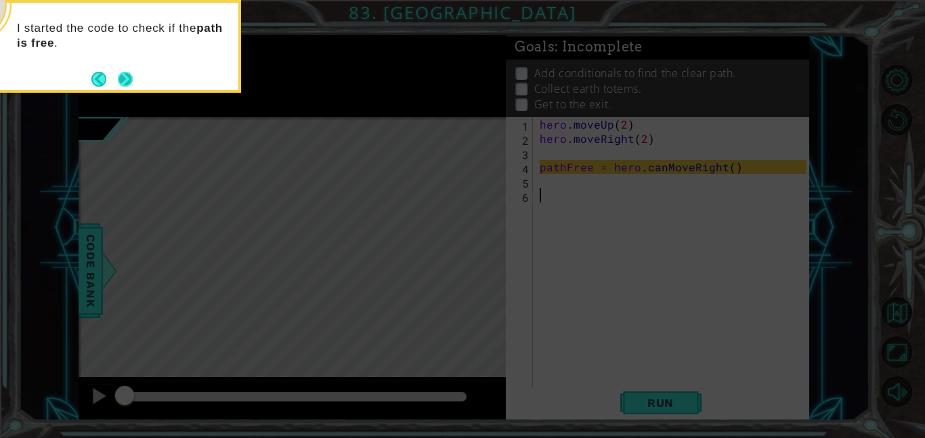
click at [119, 76] on button "Next" at bounding box center [125, 79] width 16 height 16
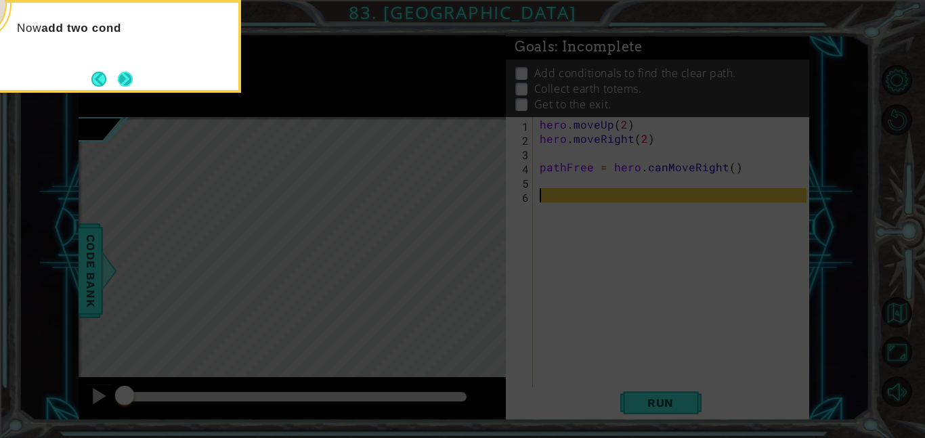
click at [127, 76] on button "Next" at bounding box center [125, 79] width 24 height 24
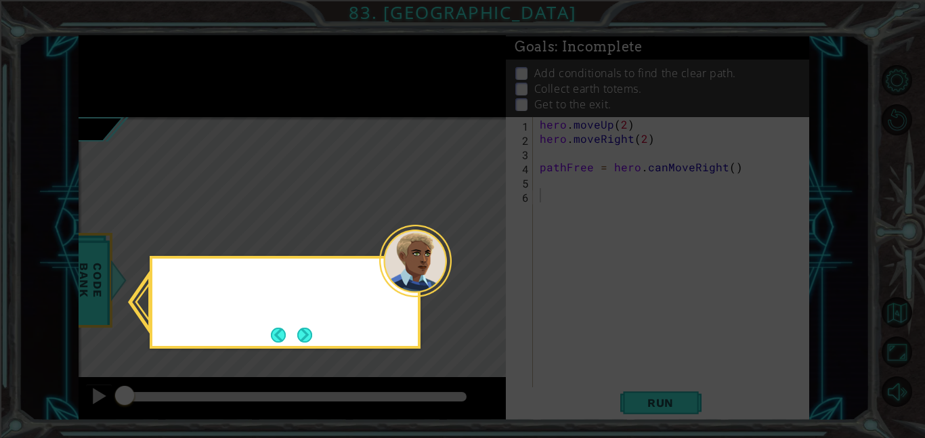
click at [127, 76] on icon at bounding box center [462, 219] width 925 height 438
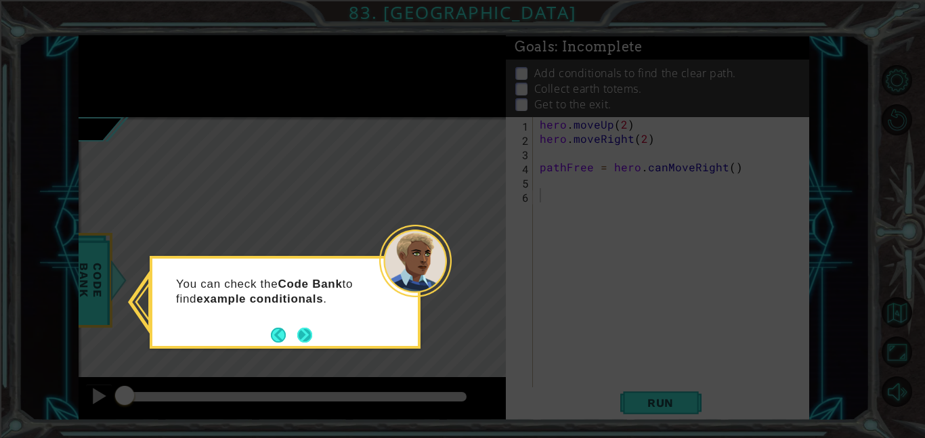
click at [308, 333] on button "Next" at bounding box center [305, 334] width 25 height 25
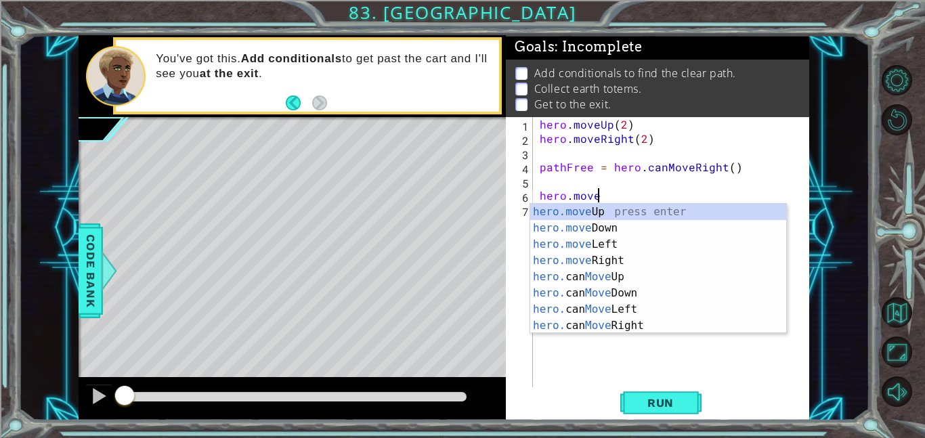
scroll to position [0, 3]
click at [658, 211] on div "hero.move Up press enter hero.move Down press enter hero.move Left press enter …" at bounding box center [658, 285] width 256 height 163
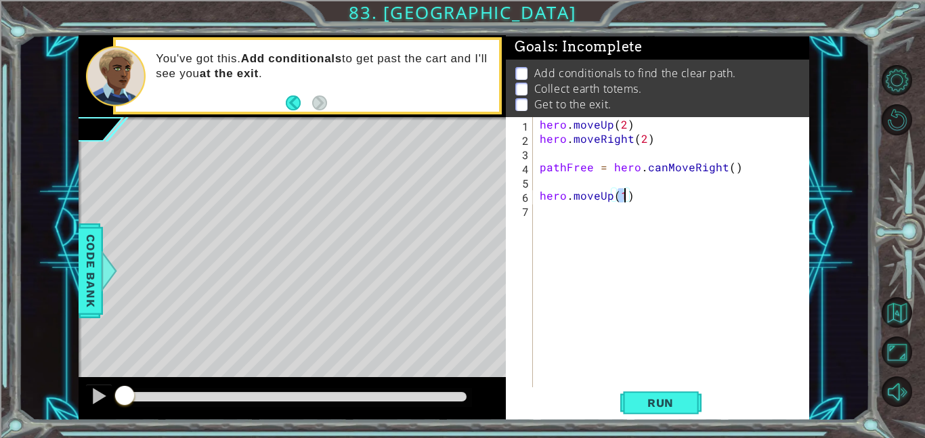
type textarea "hero.moveUp(2)"
click at [543, 217] on div "hero . moveUp ( 2 ) hero . moveRight ( 2 ) pathFree = hero . canMoveRight ( ) h…" at bounding box center [675, 266] width 276 height 299
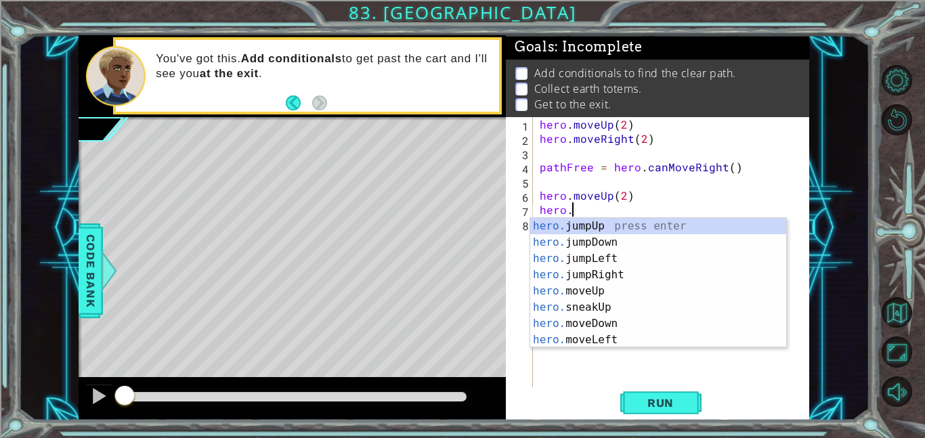
scroll to position [0, 1]
type textarea "hero.move"
click at [631, 339] on div "hero.move Up press enter hero.move Down press enter hero.move Left press enter …" at bounding box center [658, 299] width 256 height 163
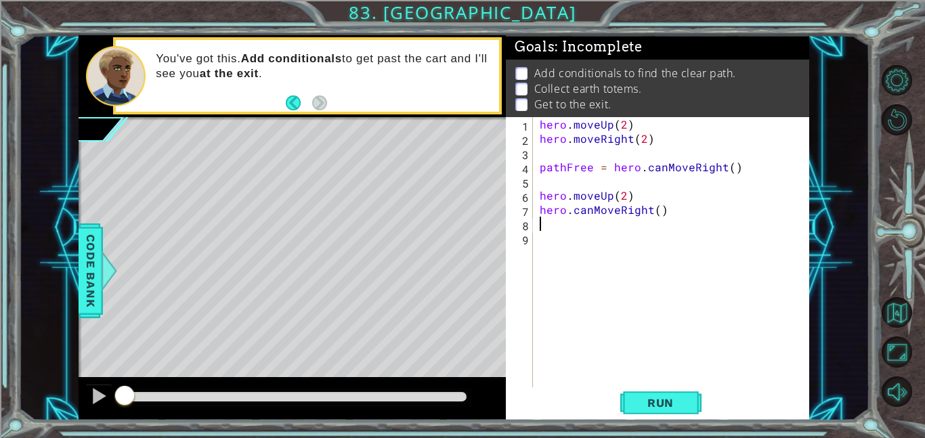
click at [656, 209] on div "hero . moveUp ( 2 ) hero . moveRight ( 2 ) pathFree = hero . canMoveRight ( ) h…" at bounding box center [675, 266] width 276 height 299
type textarea "hero.canMoveRight(2)"
click at [539, 226] on div "hero . moveUp ( 2 ) hero . moveRight ( 2 ) pathFree = hero . canMoveRight ( ) h…" at bounding box center [675, 266] width 276 height 299
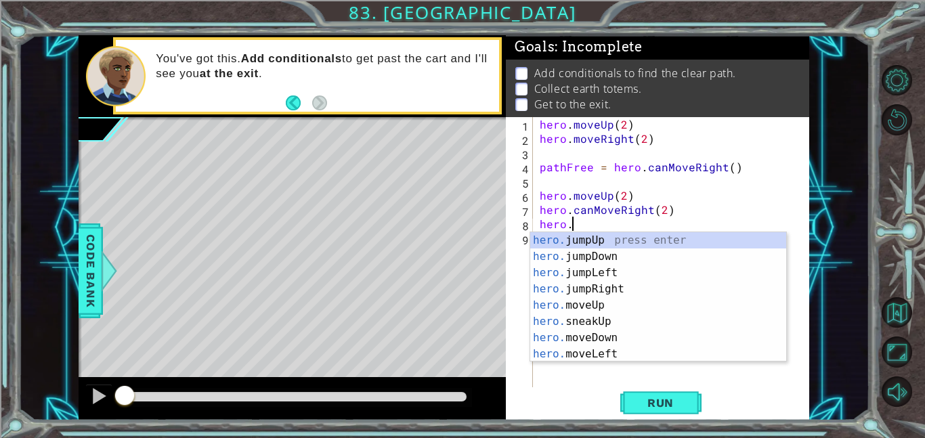
scroll to position [0, 1]
click at [599, 308] on div "hero. jumpUp press enter hero. jumpDown press enter hero. jumpLeft press enter …" at bounding box center [658, 313] width 256 height 163
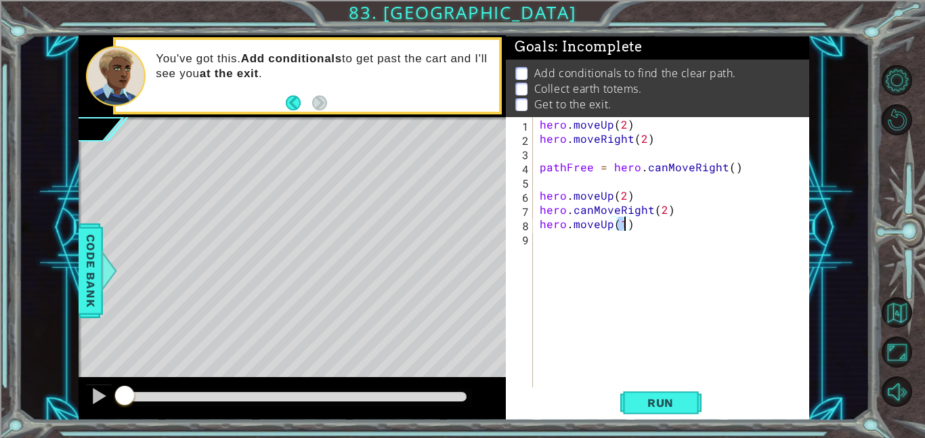
type textarea "hero.moveUp(2)"
click at [538, 181] on div "hero . moveUp ( 2 ) hero . moveRight ( 2 ) pathFree = hero . canMoveRight ( ) h…" at bounding box center [675, 266] width 276 height 299
click at [620, 194] on div "hero . moveUp ( 2 ) hero . moveRight ( 2 ) pathFree = hero . canMoveRight ( ) h…" at bounding box center [675, 266] width 276 height 299
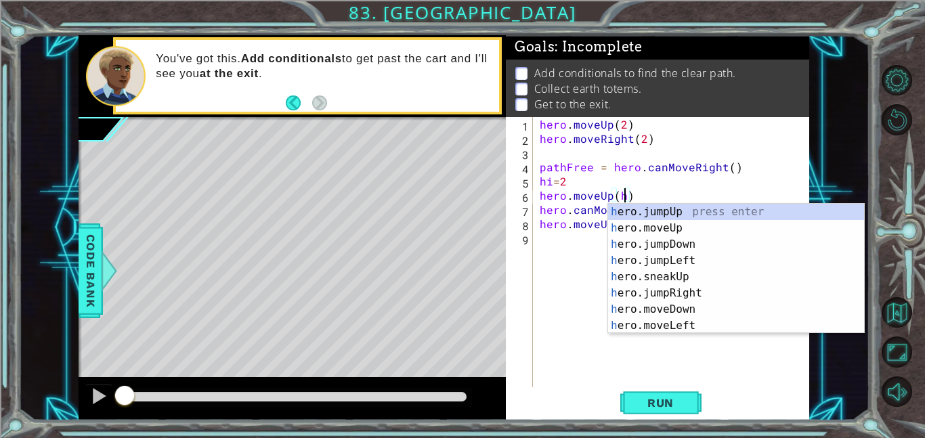
type textarea "hero.moveUp(hi)"
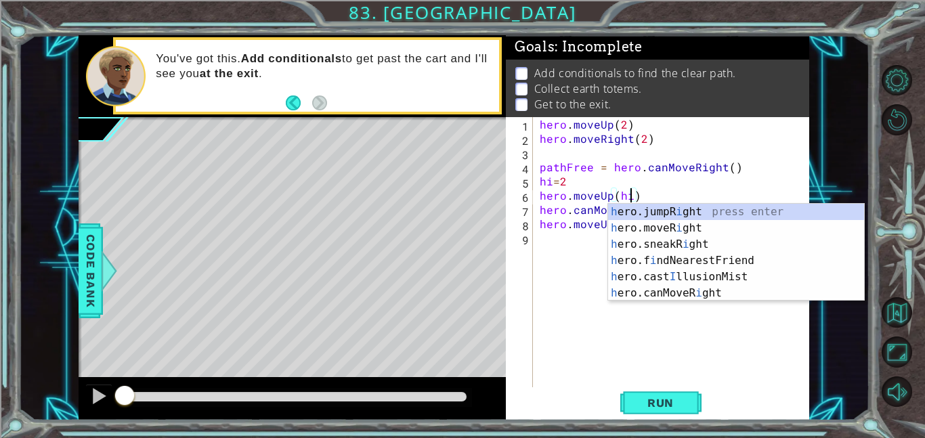
scroll to position [0, 5]
click at [767, 345] on div "hero . moveUp ( 2 ) hero . moveRight ( 2 ) pathFree = hero . canMoveRight ( ) h…" at bounding box center [675, 266] width 276 height 299
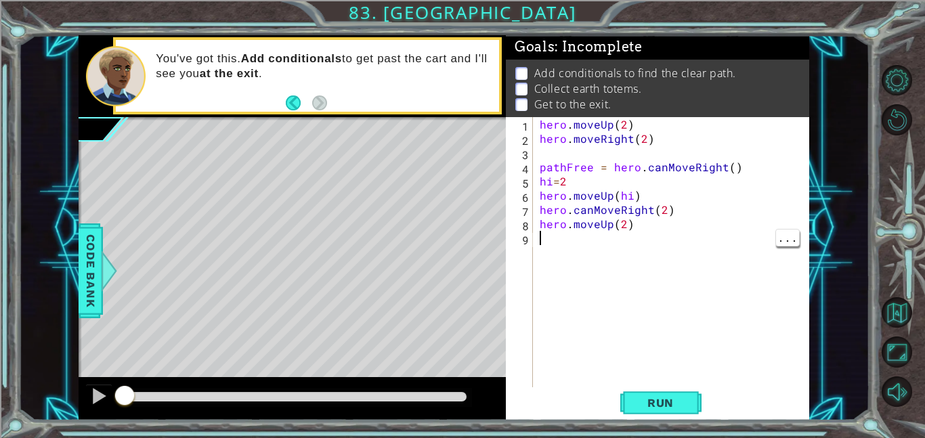
click at [660, 212] on div "hero . moveUp ( 2 ) hero . moveRight ( 2 ) pathFree = hero . canMoveRight ( ) h…" at bounding box center [675, 266] width 276 height 299
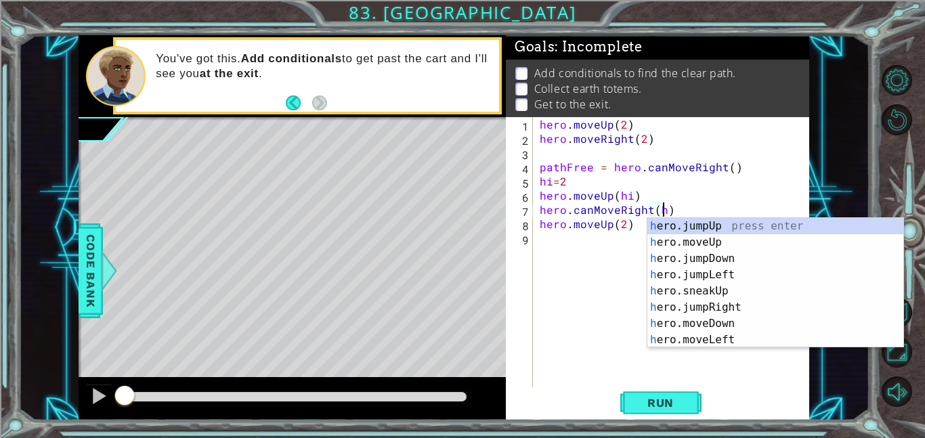
scroll to position [0, 7]
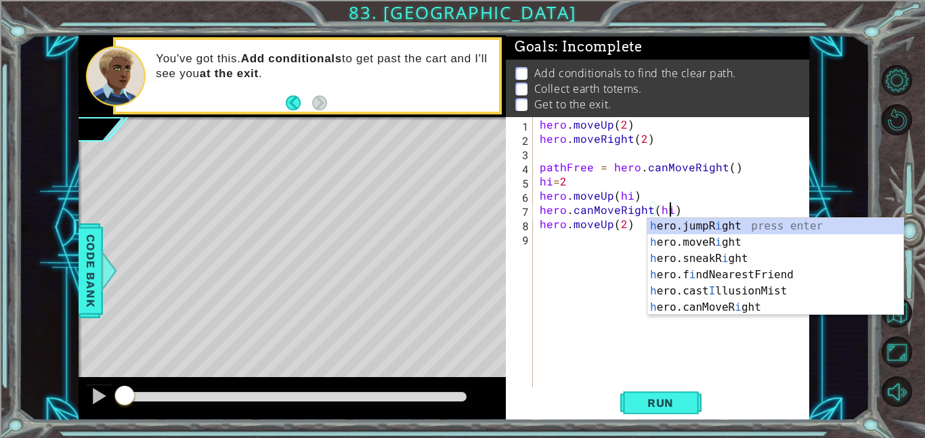
click at [757, 191] on div "hero . moveUp ( 2 ) hero . moveRight ( 2 ) pathFree = hero . canMoveRight ( ) h…" at bounding box center [675, 266] width 276 height 299
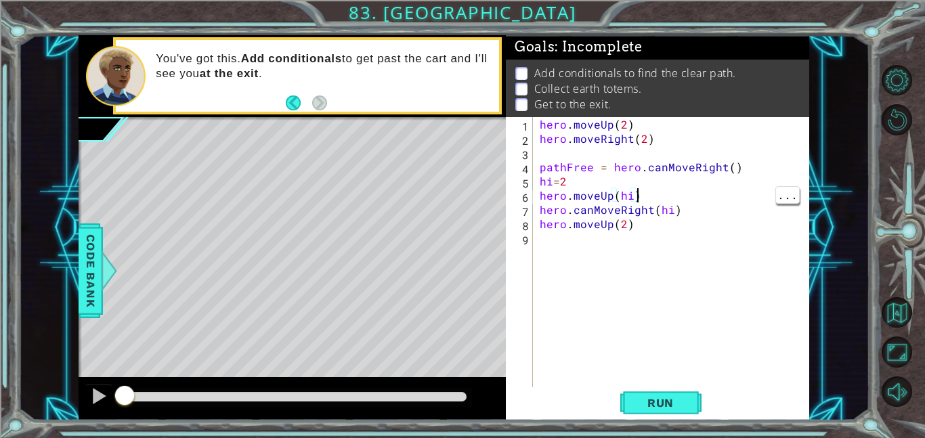
click at [625, 220] on div "hero . moveUp ( 2 ) hero . moveRight ( 2 ) pathFree = hero . canMoveRight ( ) h…" at bounding box center [675, 266] width 276 height 299
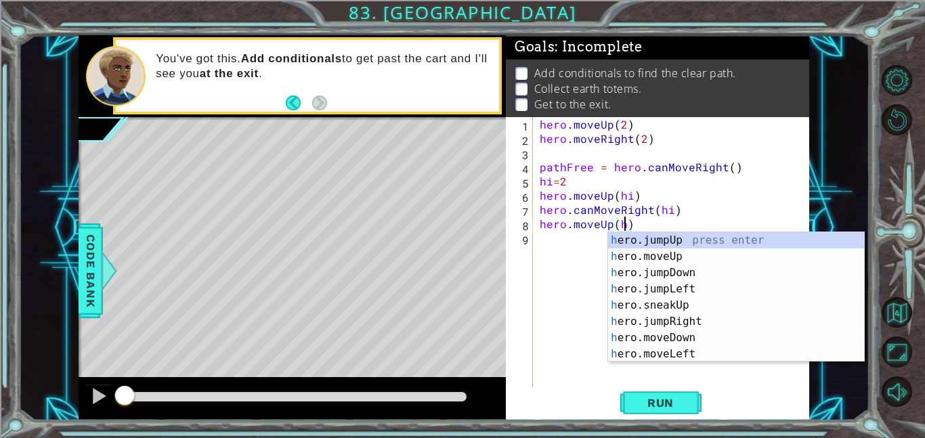
type textarea "hero.moveUp(hi)"
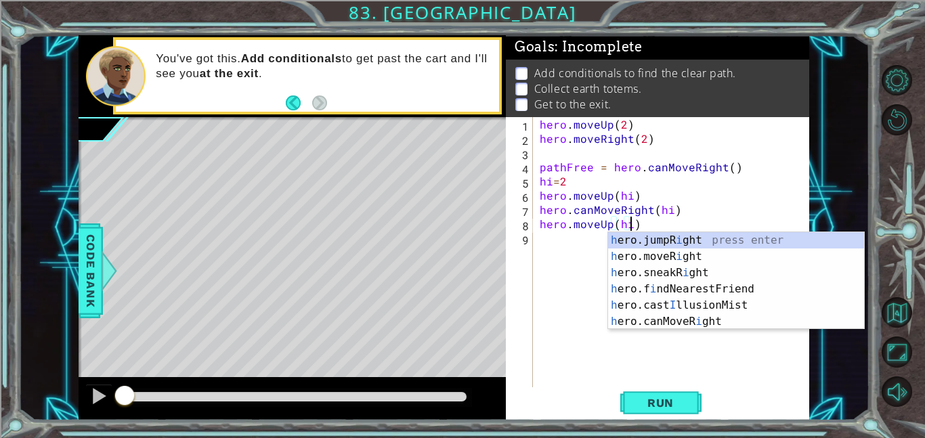
scroll to position [0, 5]
click at [771, 190] on div "hero . moveUp ( 2 ) hero . moveRight ( 2 ) pathFree = hero . canMoveRight ( ) h…" at bounding box center [675, 266] width 276 height 299
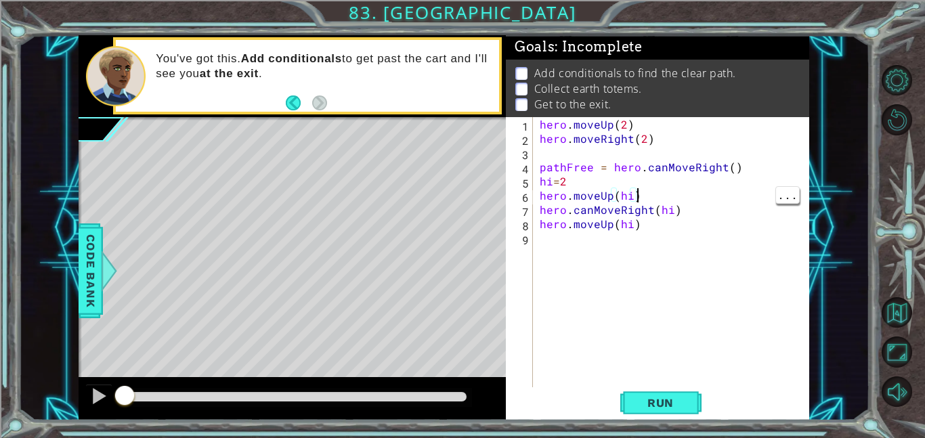
click at [540, 251] on div "hero . moveUp ( 2 ) hero . moveRight ( 2 ) pathFree = hero . canMoveRight ( ) h…" at bounding box center [675, 266] width 276 height 299
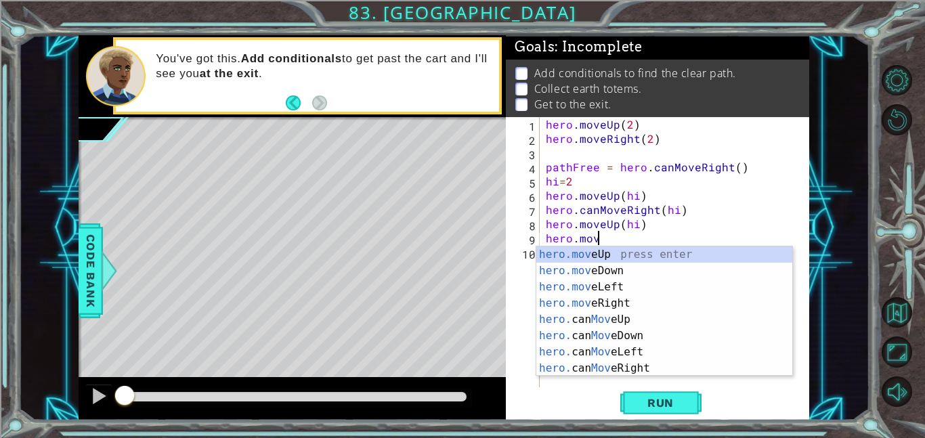
scroll to position [0, 3]
click at [625, 303] on div "hero.move Up press enter hero.move Down press enter hero.move Left press enter …" at bounding box center [664, 328] width 256 height 163
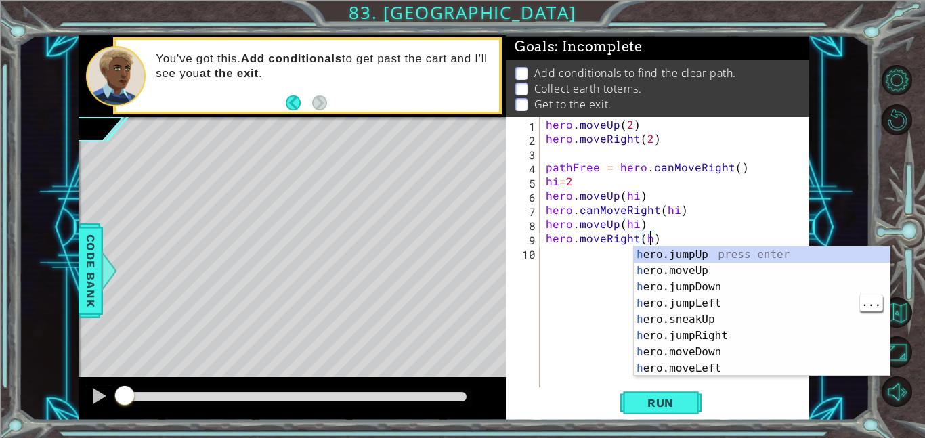
scroll to position [0, 6]
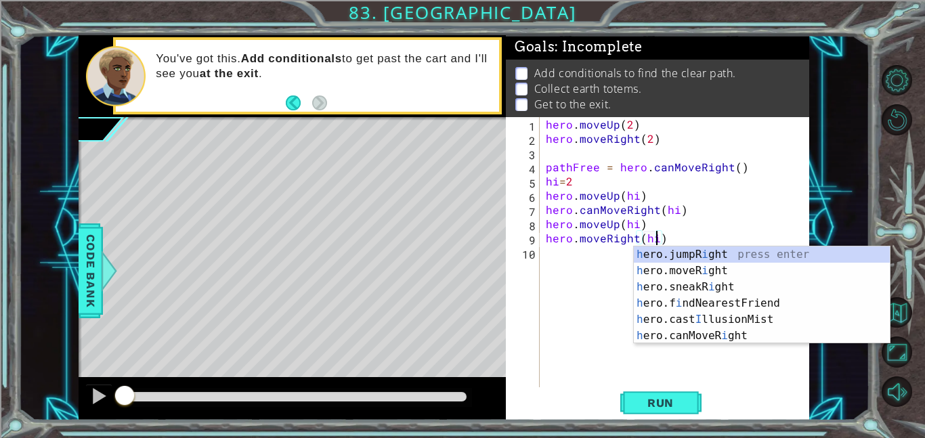
click at [738, 214] on div "hero . moveUp ( 2 ) hero . moveRight ( 2 ) pathFree = hero . canMoveRight ( ) h…" at bounding box center [678, 266] width 270 height 299
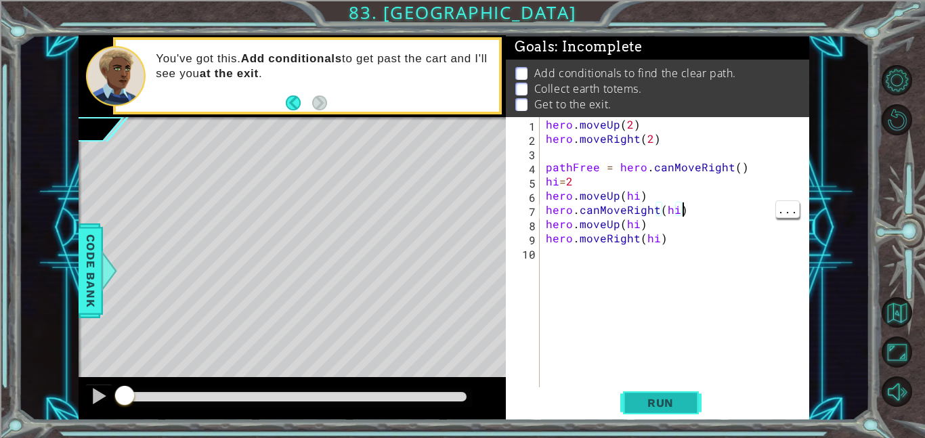
click at [667, 408] on span "Run" at bounding box center [661, 403] width 54 height 14
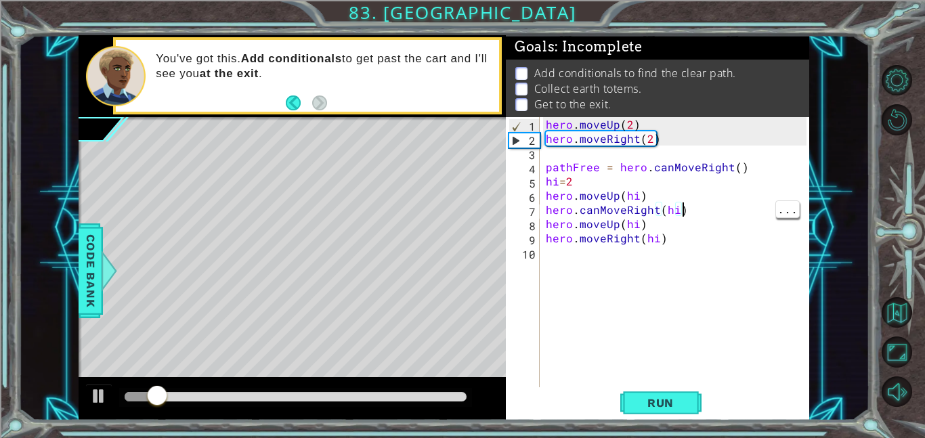
click at [654, 142] on div "hero . moveUp ( 2 ) hero . moveRight ( 2 ) pathFree = hero . canMoveRight ( ) h…" at bounding box center [678, 266] width 270 height 299
click at [660, 143] on div "hero . moveUp ( 2 ) hero . moveRight ( 2 ) pathFree = hero . canMoveRight ( ) h…" at bounding box center [678, 266] width 270 height 299
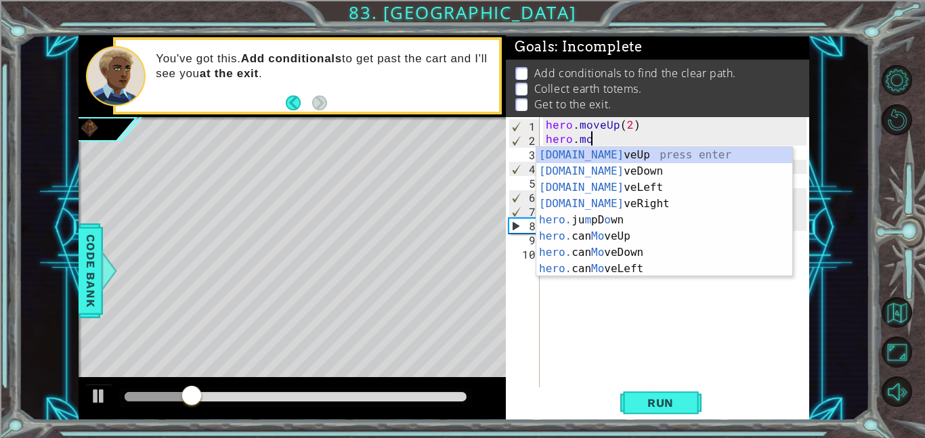
scroll to position [0, 1]
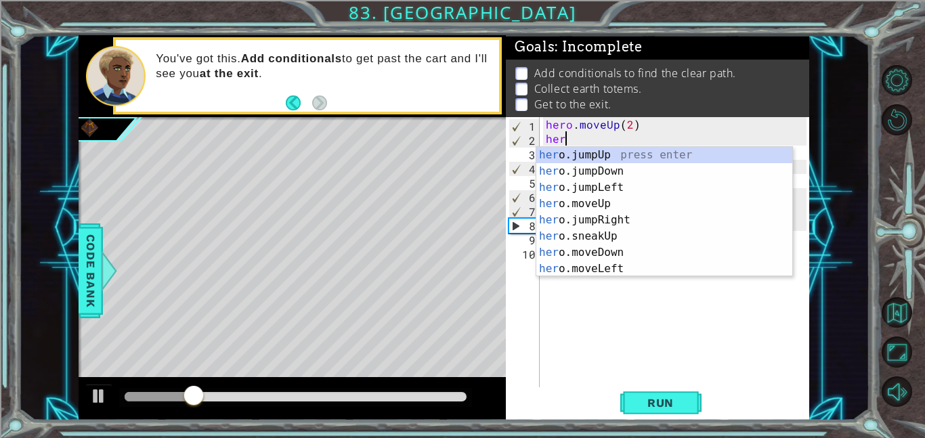
type textarea "h"
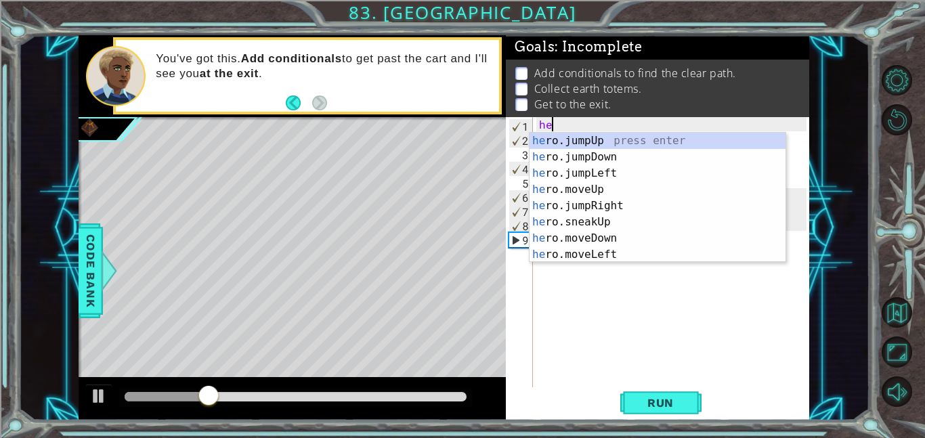
type textarea "h"
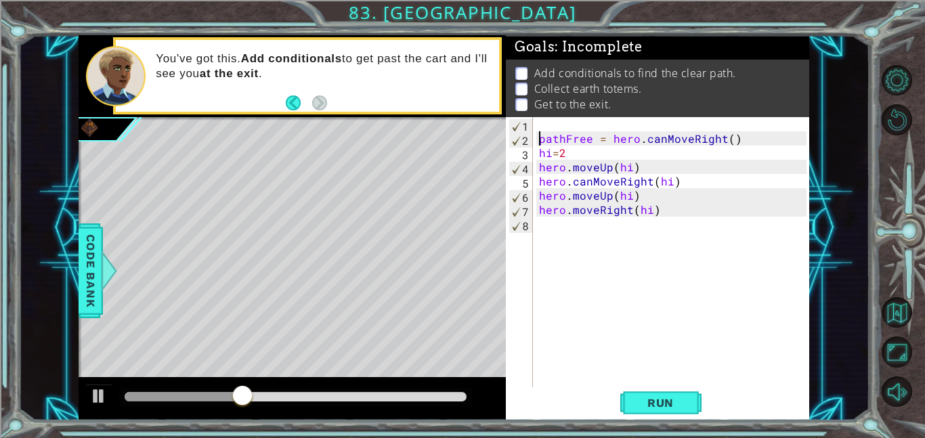
type textarea "hi=2"
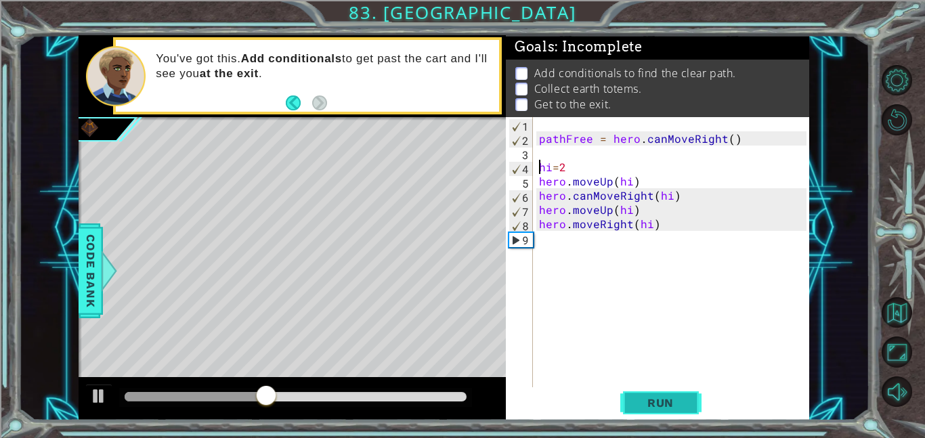
click at [669, 405] on span "Run" at bounding box center [661, 403] width 54 height 14
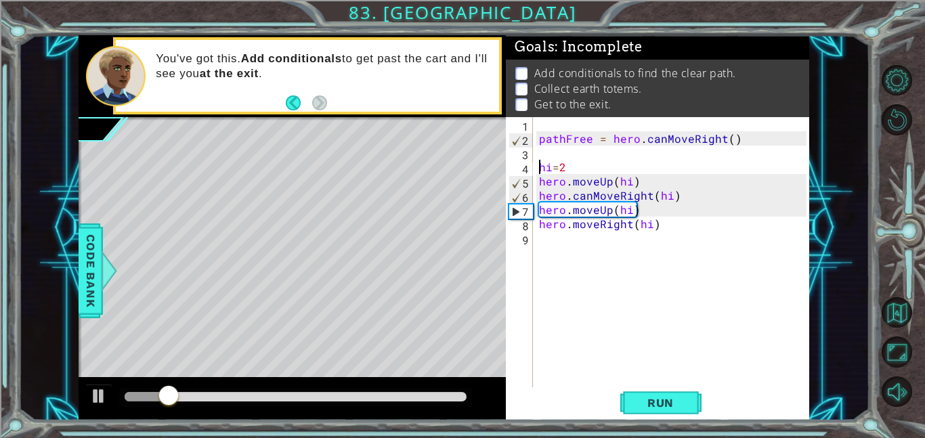
click at [718, 318] on div "pathFree = hero . canMoveRight ( ) hi = 2 hero . moveUp ( hi ) hero . canMoveRi…" at bounding box center [674, 266] width 276 height 299
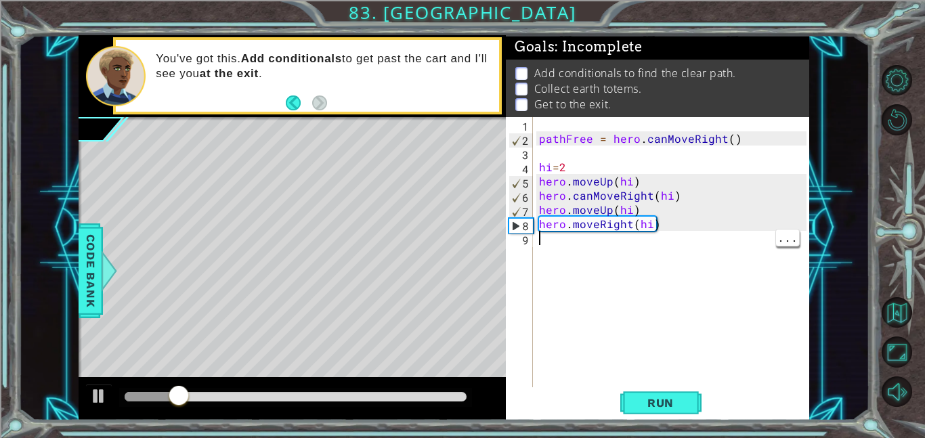
click at [536, 171] on div "pathFree = hero . canMoveRight ( ) hi = 2 hero . moveUp ( hi ) hero . canMoveRi…" at bounding box center [674, 266] width 276 height 299
type textarea "hero.moveUp(hi)"
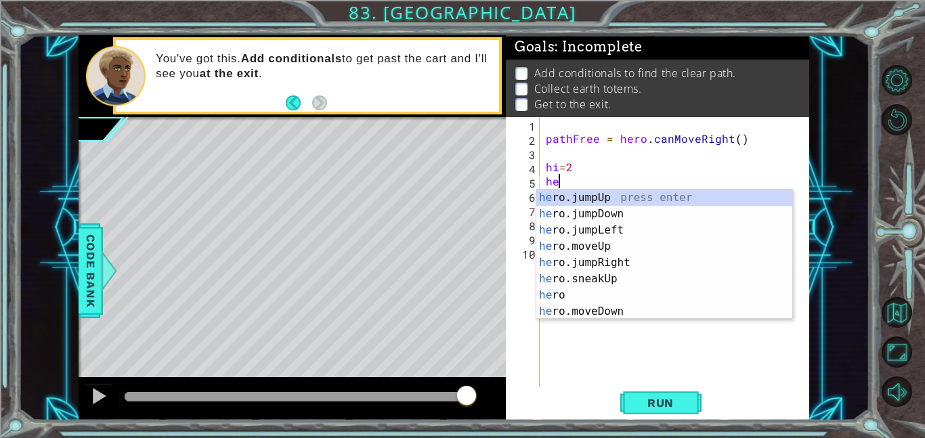
type textarea "h"
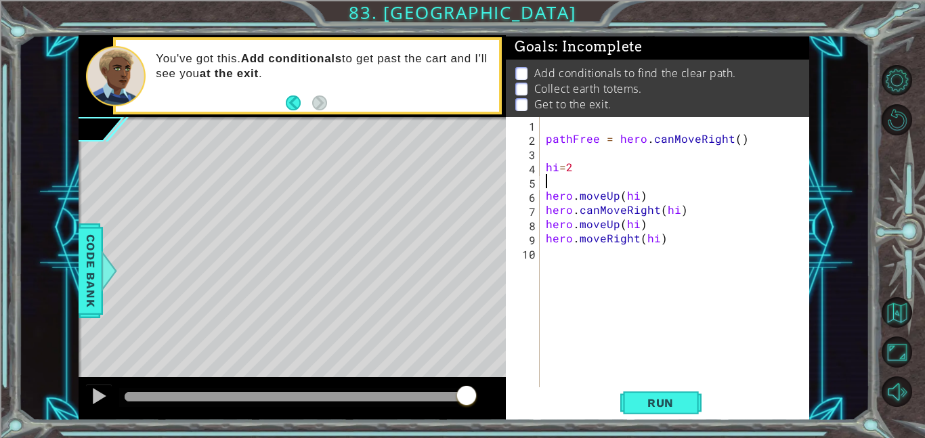
click at [545, 195] on div "pathFree = hero . canMoveRight ( ) hi = 2 hero . moveUp ( hi ) hero . canMoveRi…" at bounding box center [678, 266] width 270 height 299
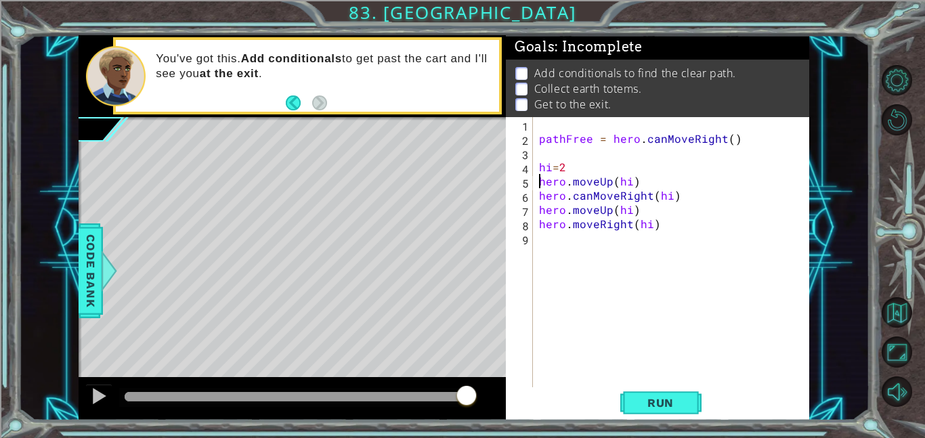
type textarea "hero.canMoveRight(hi)"
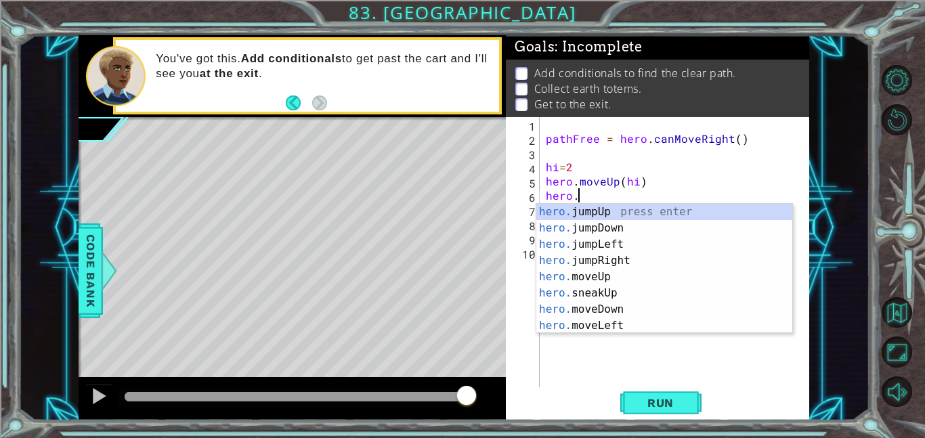
scroll to position [0, 1]
click at [616, 267] on div "hero.m oveUp press enter hero.m oveDown press enter hero.m oveLeft press enter …" at bounding box center [664, 285] width 256 height 163
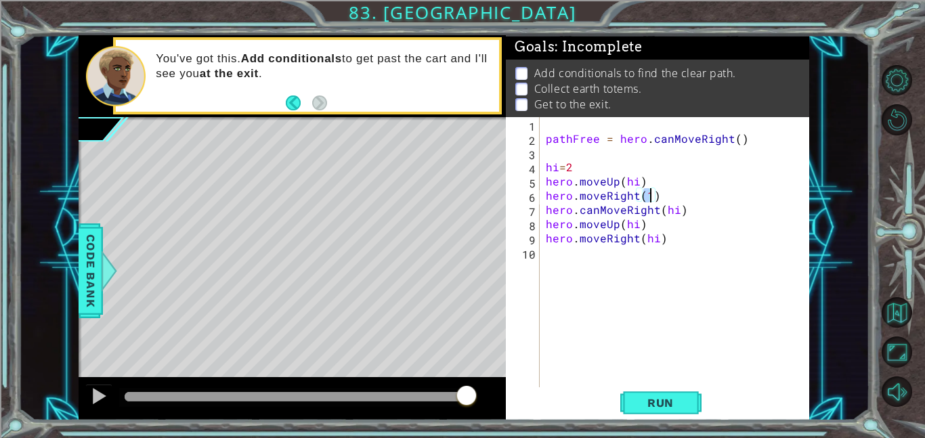
scroll to position [0, 6]
type textarea "hero.moveRight(hi)"
click at [670, 400] on span "Run" at bounding box center [661, 403] width 54 height 14
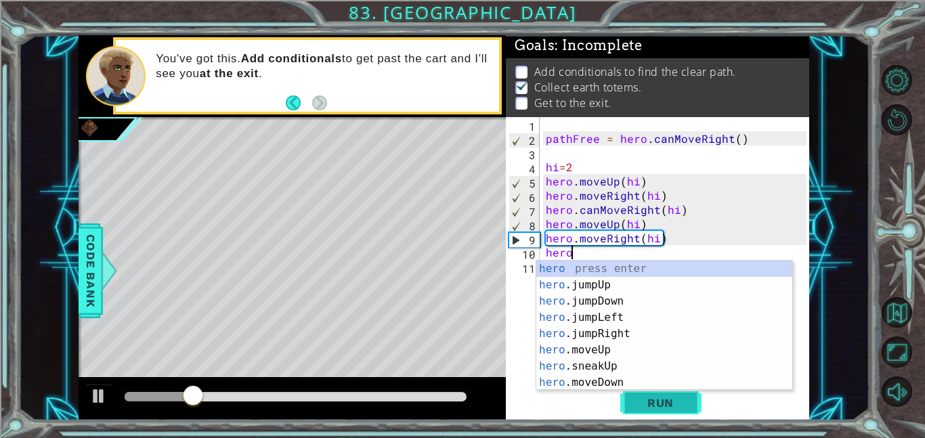
scroll to position [0, 1]
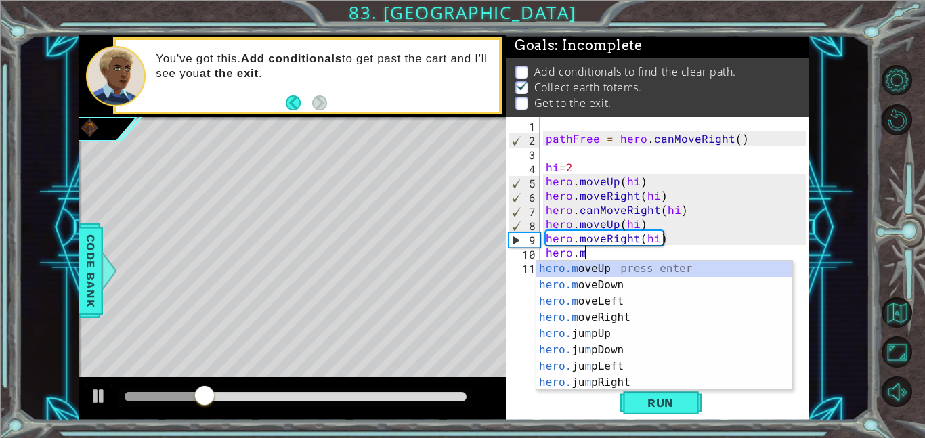
click at [671, 268] on div "hero.m oveUp press enter hero.m oveDown press enter hero.m oveLeft press enter …" at bounding box center [664, 342] width 256 height 163
type textarea "hero.moveUp(1)"
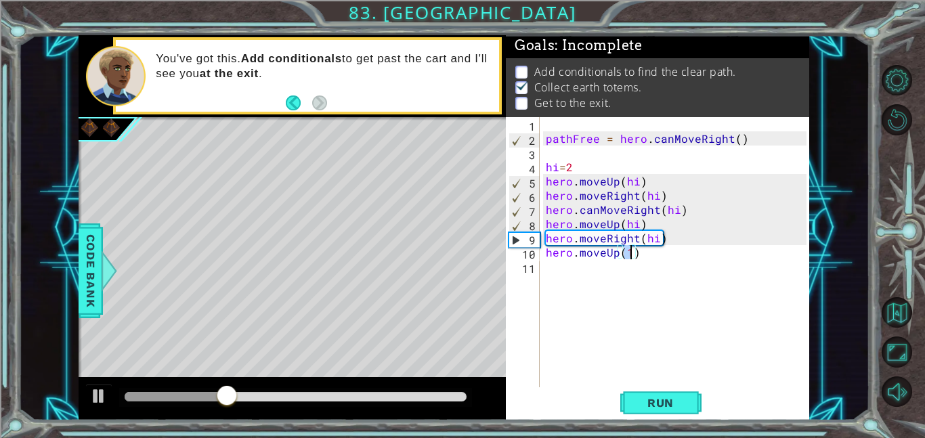
click at [551, 268] on div "pathFree = hero . canMoveRight ( ) hi = 2 hero . moveUp ( hi ) hero . moveRight…" at bounding box center [678, 266] width 270 height 299
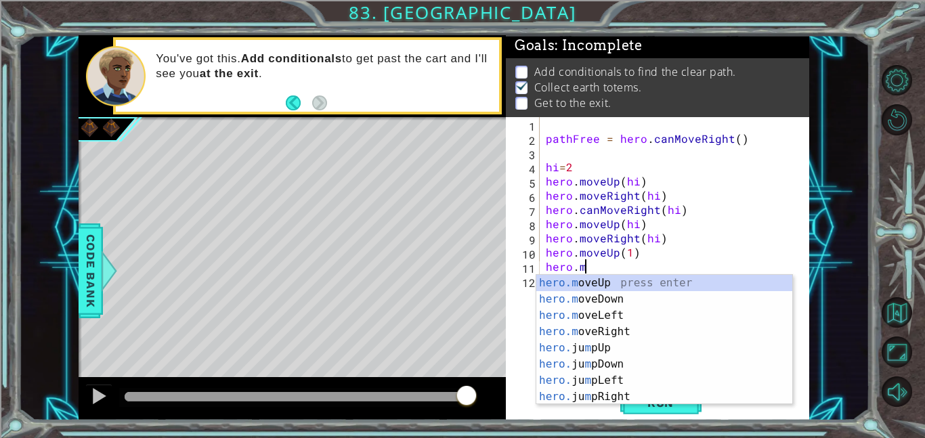
scroll to position [0, 2]
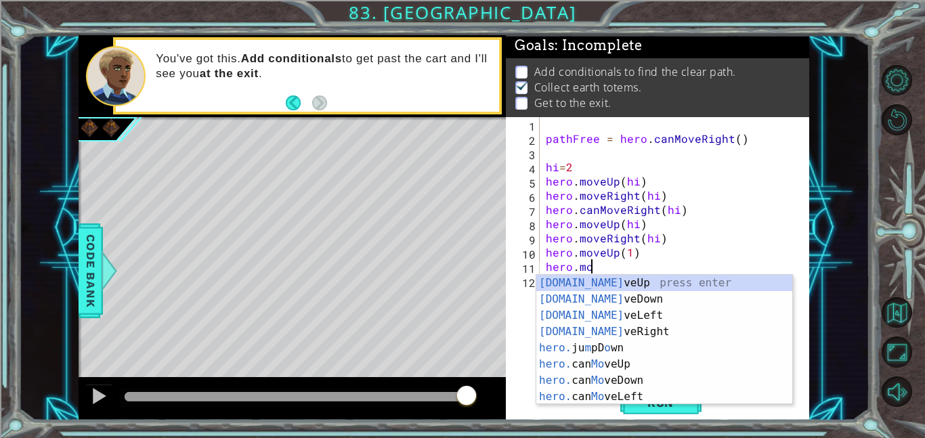
click at [614, 333] on div "[DOMAIN_NAME] veUp press enter [DOMAIN_NAME] veDown press enter [DOMAIN_NAME] v…" at bounding box center [664, 356] width 256 height 163
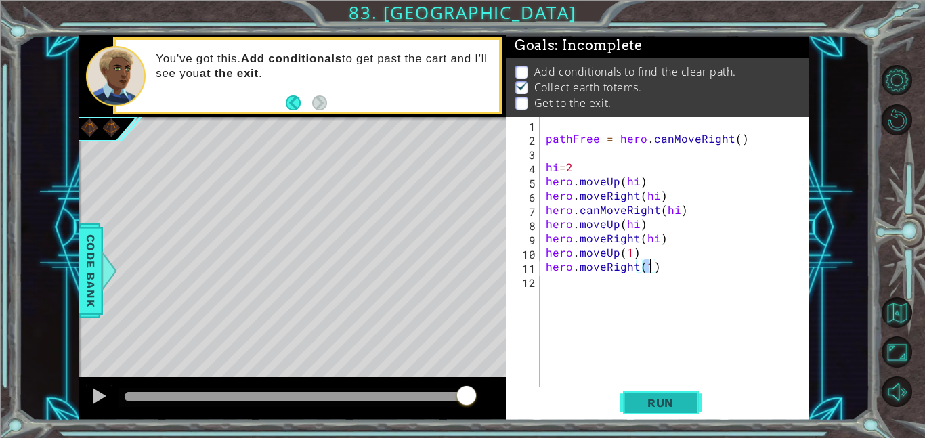
type textarea "hero.moveRight(1)"
click at [673, 407] on span "Run" at bounding box center [661, 403] width 54 height 14
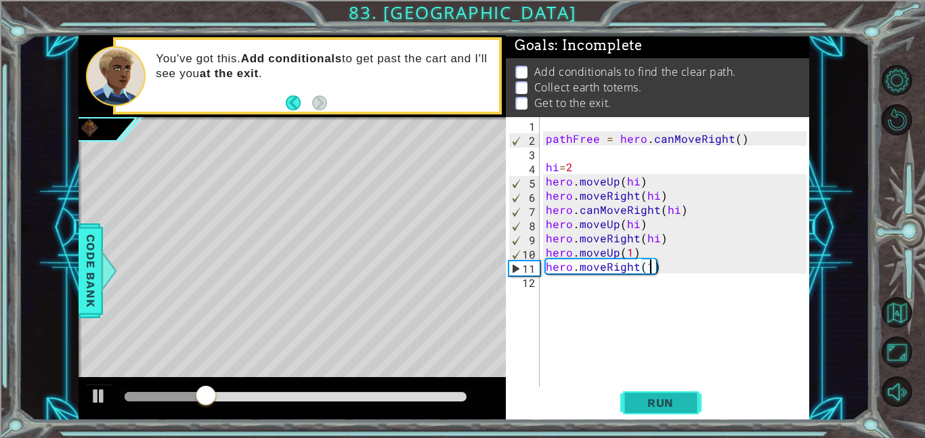
click at [664, 404] on span "Run" at bounding box center [661, 403] width 54 height 14
